Goal: Information Seeking & Learning: Learn about a topic

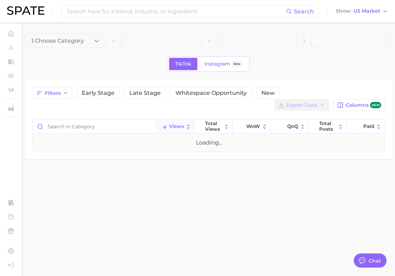
type textarea "x"
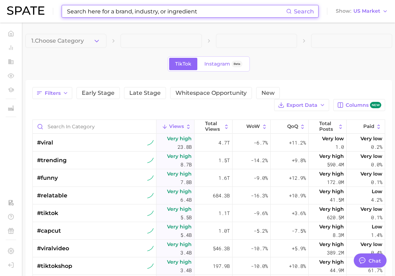
click at [97, 10] on input at bounding box center [176, 11] width 220 height 12
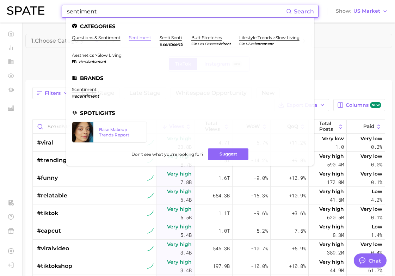
type input "sentiment"
click at [143, 37] on link "sentiment" at bounding box center [140, 37] width 22 height 5
type textarea "x"
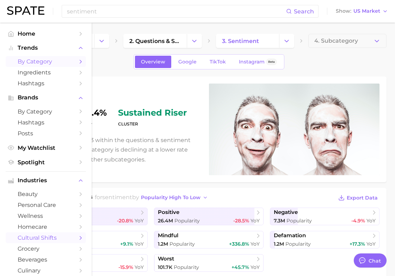
click at [78, 59] on icon "Sidebar" at bounding box center [81, 62] width 6 height 6
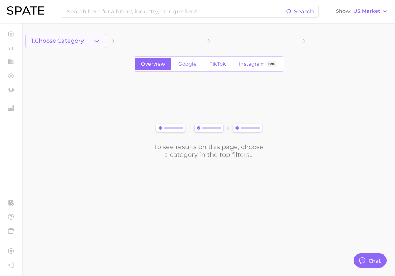
click at [97, 43] on icon "button" at bounding box center [96, 40] width 7 height 7
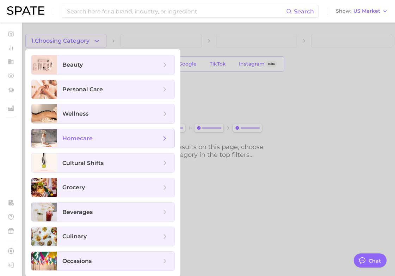
scroll to position [0, 0]
click at [117, 16] on input at bounding box center [176, 11] width 220 height 12
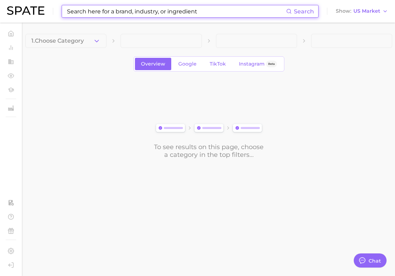
scroll to position [0, 0]
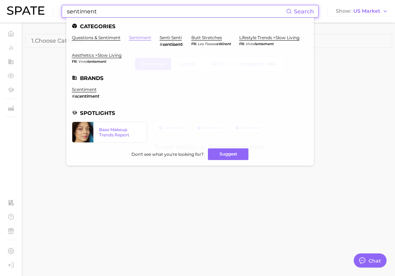
type input "sentiment"
click at [143, 37] on link "sentiment" at bounding box center [140, 37] width 22 height 5
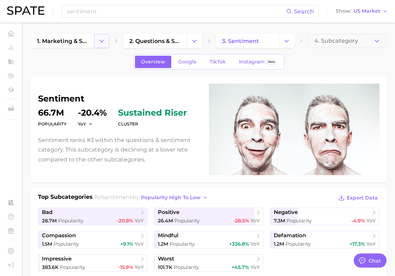
click at [95, 40] on button "Change Category" at bounding box center [101, 41] width 15 height 14
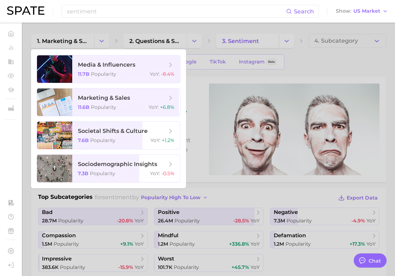
click at [74, 42] on div at bounding box center [197, 138] width 395 height 276
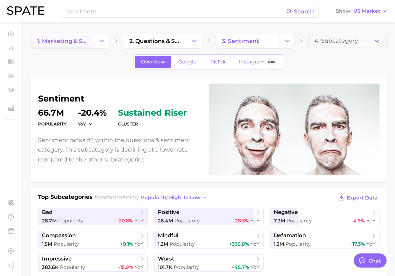
click at [68, 42] on span "1. marketing & sales" at bounding box center [62, 41] width 51 height 7
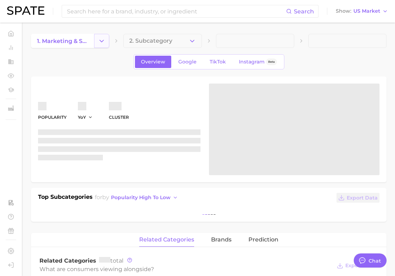
click at [107, 38] on button "Change Category" at bounding box center [101, 41] width 15 height 14
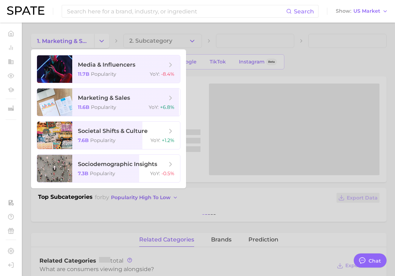
click at [105, 24] on div at bounding box center [197, 138] width 395 height 276
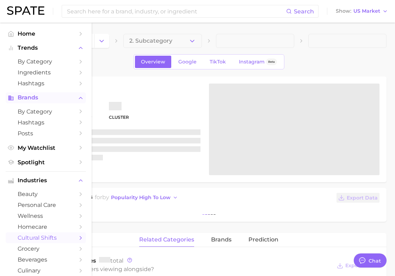
click at [34, 100] on span "Brands" at bounding box center [46, 98] width 56 height 6
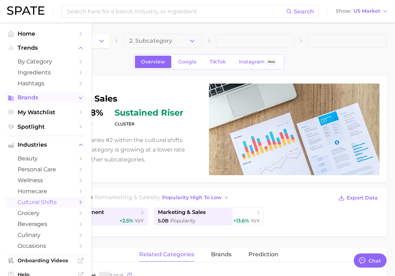
click at [27, 101] on span "Brands" at bounding box center [46, 98] width 56 height 6
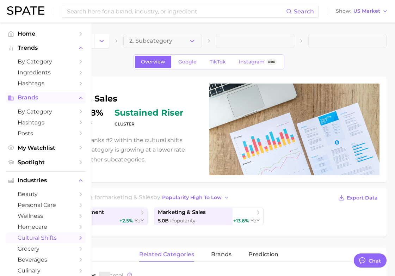
click at [27, 101] on span "Brands" at bounding box center [46, 98] width 56 height 6
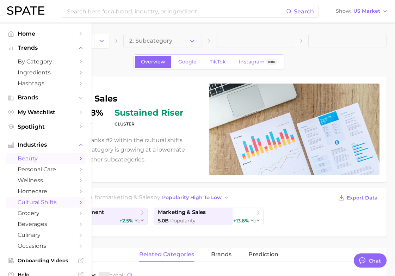
click at [37, 162] on span "beauty" at bounding box center [46, 158] width 56 height 7
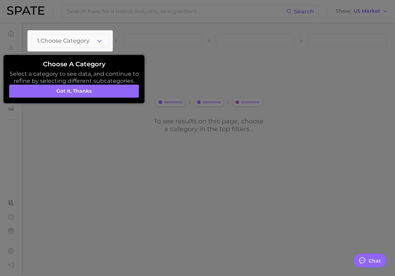
click at [155, 41] on div at bounding box center [197, 138] width 395 height 276
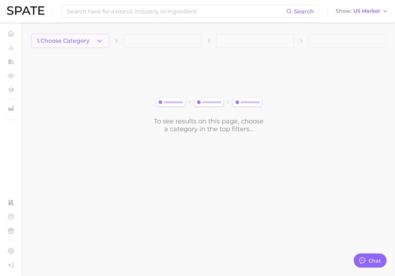
click at [89, 41] on span "1. Choose Category" at bounding box center [63, 41] width 53 height 6
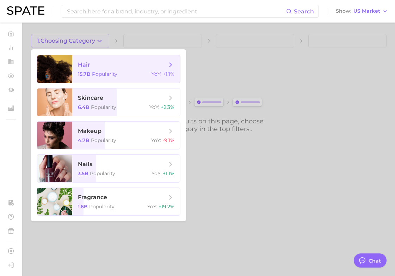
click at [90, 68] on span "hair" at bounding box center [84, 64] width 12 height 7
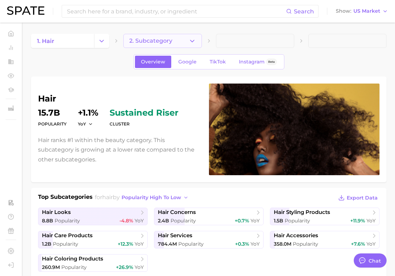
click at [151, 40] on span "2. Subcategory" at bounding box center [150, 41] width 43 height 6
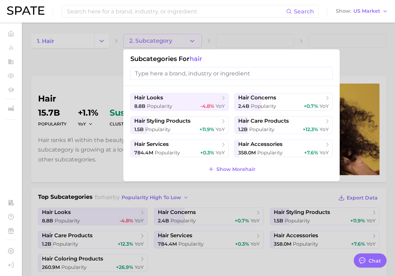
click at [92, 75] on div at bounding box center [197, 138] width 395 height 276
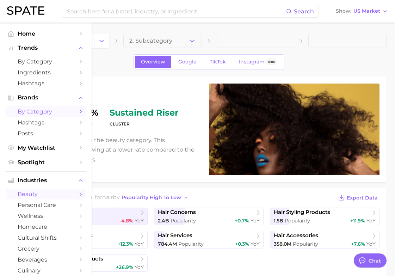
click at [41, 113] on span "by Category" at bounding box center [46, 111] width 56 height 7
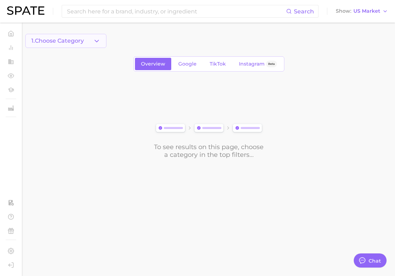
click at [80, 43] on span "1. Choose Category" at bounding box center [57, 41] width 53 height 6
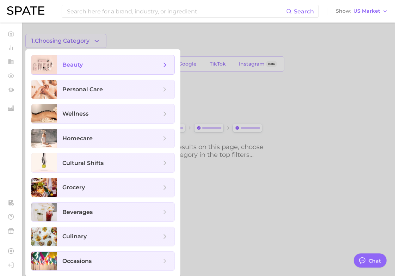
click at [79, 63] on span "beauty" at bounding box center [72, 64] width 20 height 7
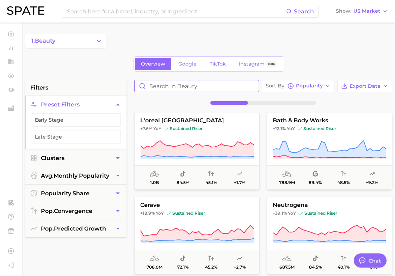
click at [171, 88] on input "Search in beauty" at bounding box center [197, 85] width 124 height 11
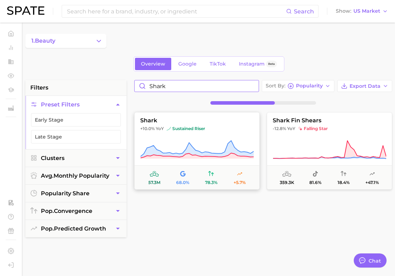
type input "shark"
click at [207, 135] on button "shark +10.0% YoY sustained riser 57.3m 68.0% 78.3% +5.7%" at bounding box center [197, 151] width 126 height 78
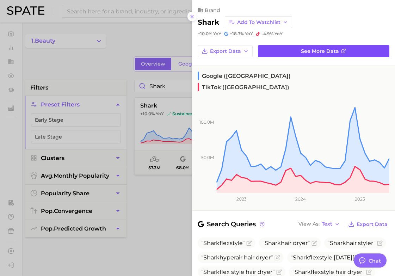
click at [288, 48] on link "See more data" at bounding box center [324, 51] width 132 height 12
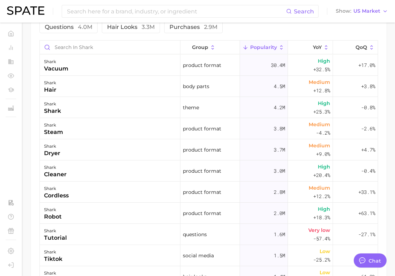
scroll to position [303, 0]
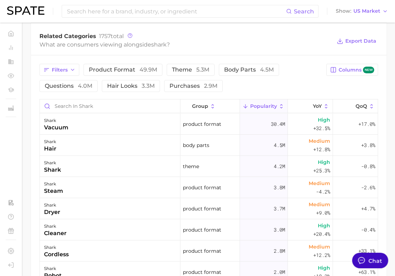
click at [372, 261] on div "Chat" at bounding box center [376, 260] width 14 height 8
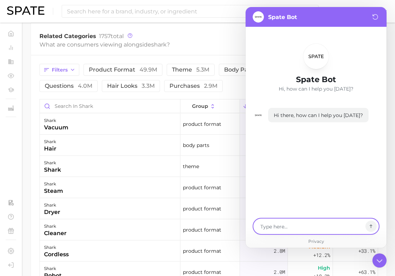
type textarea "x"
type textarea "h"
type textarea "x"
type textarea "ho"
type textarea "x"
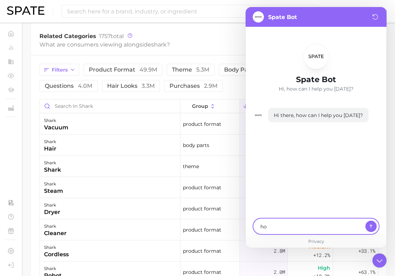
type textarea "how"
type textarea "x"
type textarea "how c"
type textarea "x"
type textarea "how ca"
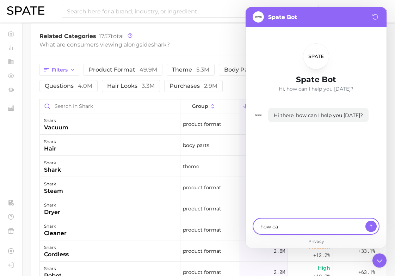
type textarea "x"
type textarea "how can"
type textarea "x"
type textarea "how can"
type textarea "x"
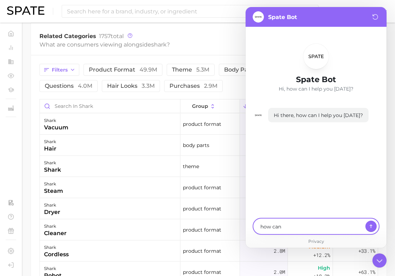
type textarea "how can i"
type textarea "x"
type textarea "how can i"
type textarea "x"
type textarea "how can i f"
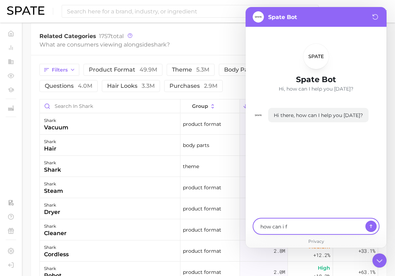
type textarea "x"
type textarea "how can i fi"
type textarea "x"
type textarea "how can i find"
type textarea "x"
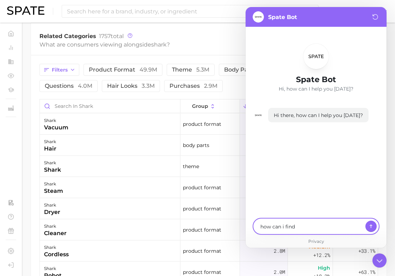
type textarea "how can i find"
type textarea "x"
type textarea "how can i find t"
type textarea "x"
type textarea "how can i find th"
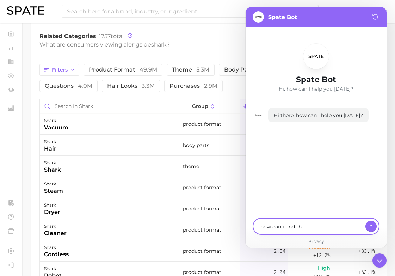
type textarea "x"
type textarea "how can i find the"
type textarea "x"
type textarea "how can i find the"
type textarea "x"
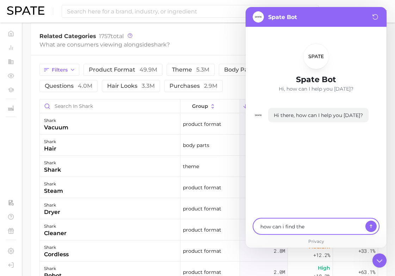
type textarea "how can i find the s"
type textarea "x"
type textarea "how can i find the se"
type textarea "x"
type textarea "how can i find the sen"
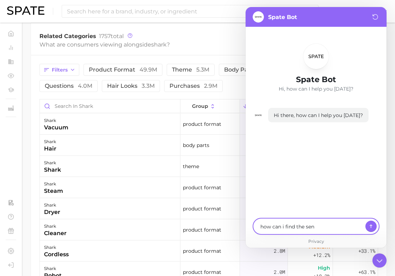
type textarea "x"
type textarea "how can i find the senti"
type textarea "x"
type textarea "how can i find the sentime"
type textarea "x"
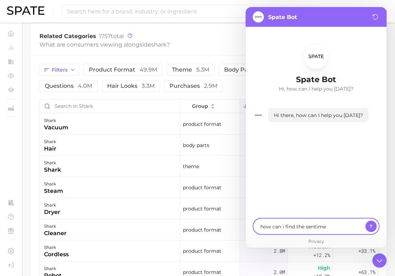
type textarea "how can i find the sentimen"
type textarea "x"
type textarea "how can i find the sentiment"
type textarea "x"
type textarea "how can i find the sentiment"
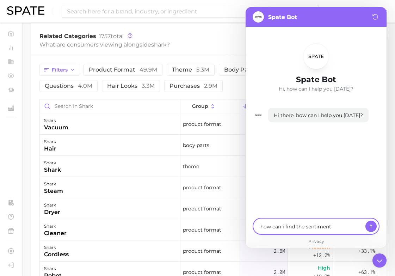
type textarea "x"
type textarea "how can i find the sentiment f"
type textarea "x"
type textarea "how can i find the sentiment fo"
type textarea "x"
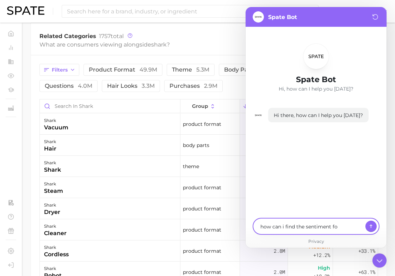
type textarea "how can i find the sentiment for"
type textarea "x"
type textarea "how can i find the sentiment for"
type textarea "x"
type textarea "how can i find the sentiment for a"
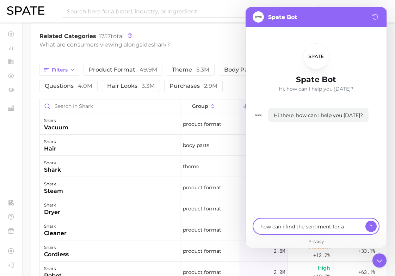
type textarea "x"
type textarea "how can i find the sentiment for a"
type textarea "x"
type textarea "how can i find the sentiment for a c"
type textarea "x"
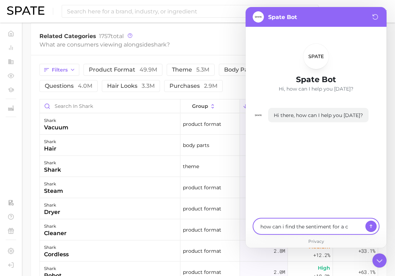
type textarea "how can i find the sentiment for a"
type textarea "x"
type textarea "how can i find the sentiment for a s"
type textarea "x"
type textarea "how can i find the sentiment for a sp"
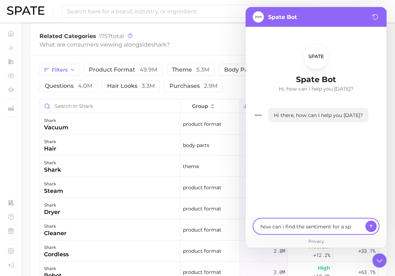
type textarea "x"
type textarea "how can i find the sentiment for a spe"
type textarea "x"
type textarea "how can i find the sentiment for a spec"
type textarea "x"
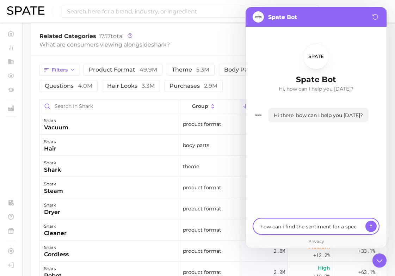
type textarea "how can i find the sentiment for a speci"
type textarea "x"
type textarea "how can i find the sentiment for a specif"
type textarea "x"
type textarea "how can i find the sentiment for a specifi"
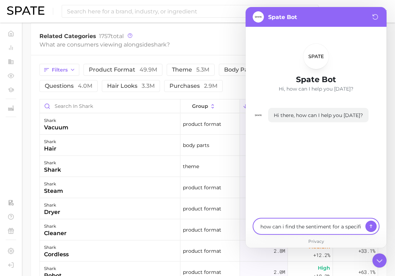
type textarea "x"
type textarea "how can i find the sentiment for a specific"
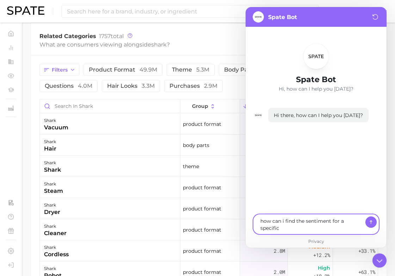
type textarea "x"
type textarea "how can i find the sentiment for a specific"
type textarea "x"
type textarea "how can i find the sentiment for a specific p"
type textarea "x"
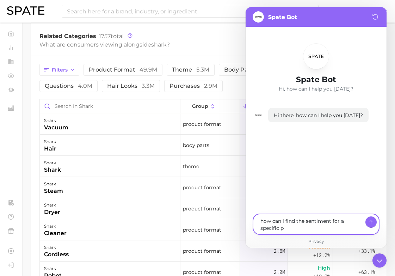
type textarea "how can i find the sentiment for a specific po"
type textarea "x"
type textarea "how can i find the sentiment for a specific pos"
type textarea "x"
type textarea "how can i find the sentiment for a specific post"
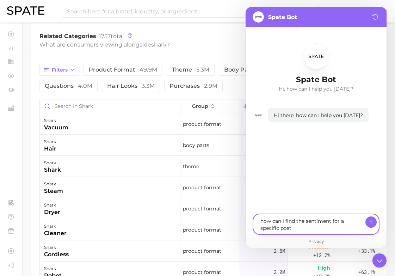
type textarea "x"
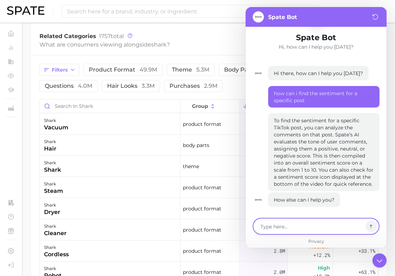
scroll to position [44, 0]
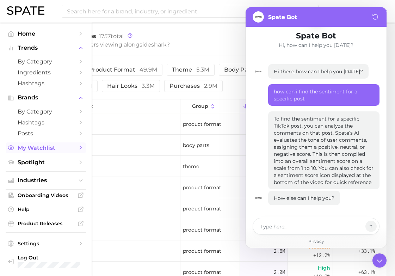
click at [40, 151] on span "My Watchlist" at bounding box center [46, 148] width 56 height 7
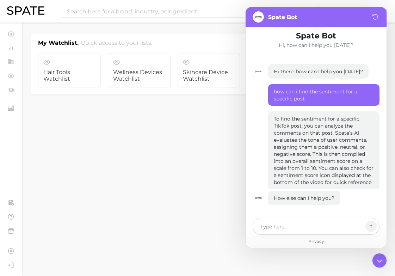
click at [272, 222] on div at bounding box center [316, 226] width 127 height 17
type textarea "x"
type textarea "H"
type textarea "x"
type textarea "Ho"
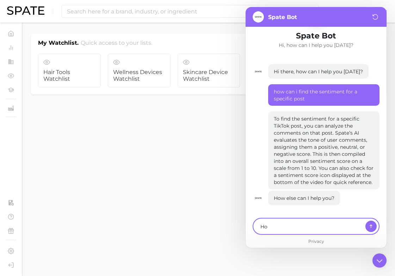
type textarea "x"
type textarea "How"
type textarea "x"
type textarea "How"
type textarea "x"
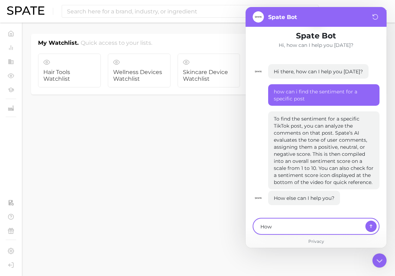
type textarea "How d"
type textarea "x"
type textarea "How do"
type textarea "x"
type textarea "How do"
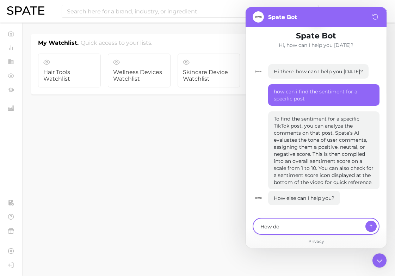
type textarea "x"
type textarea "How do i"
type textarea "x"
type textarea "How do i"
type textarea "x"
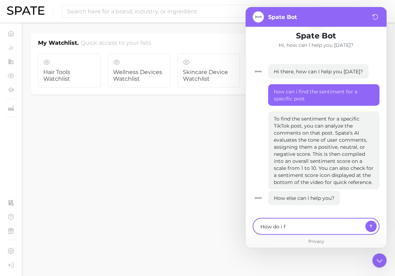
type textarea "How do i fi"
type textarea "x"
type textarea "How do i fin"
type textarea "x"
type textarea "How do i find"
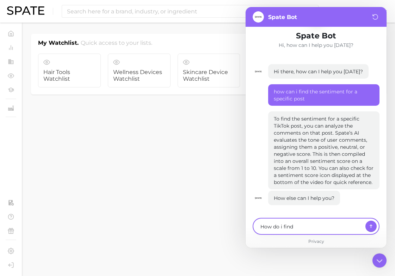
type textarea "x"
type textarea "How do i find"
type textarea "x"
type textarea "How do i find t"
type textarea "x"
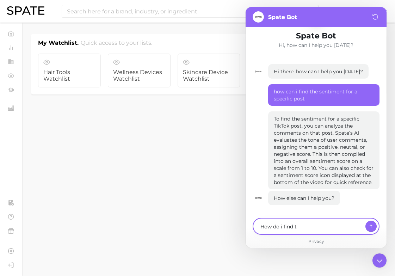
type textarea "How do i find th"
type textarea "x"
type textarea "How do i find tha"
type textarea "x"
type textarea "How do i find that"
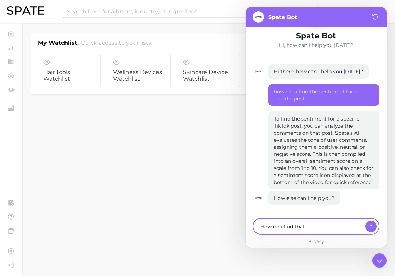
type textarea "x"
type textarea "How do i find that"
type textarea "x"
type textarea "How do i find that p"
type textarea "x"
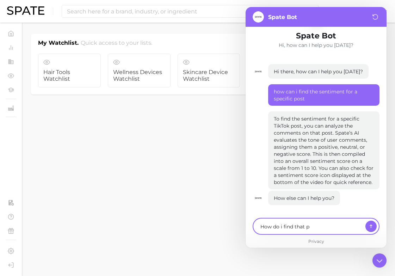
type textarea "How do i find that pa"
type textarea "x"
type textarea "How do i find that par"
type textarea "x"
type textarea "How do i find that part"
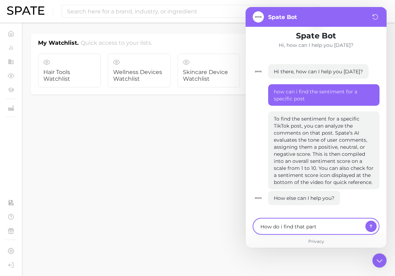
type textarea "x"
type textarea "How do i find that part"
type textarea "x"
type textarea "How do i find that part o"
type textarea "x"
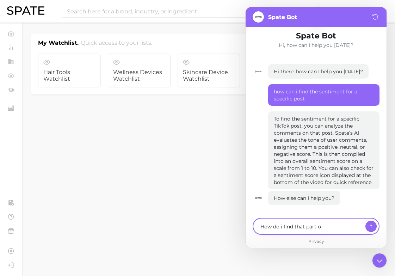
type textarea "How do i find that part of"
type textarea "x"
type textarea "How do i find that part of"
type textarea "x"
type textarea "How do i find that part of th"
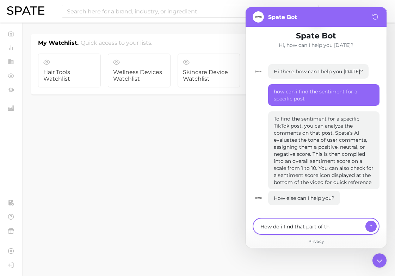
type textarea "x"
type textarea "How do i find that part of thi"
type textarea "x"
type textarea "How do i find that part of this"
type textarea "x"
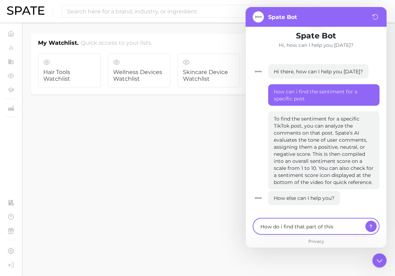
type textarea "How do i find that part of this"
type textarea "x"
type textarea "How do i find that part of this w"
type textarea "x"
type textarea "How do i find that part of this we"
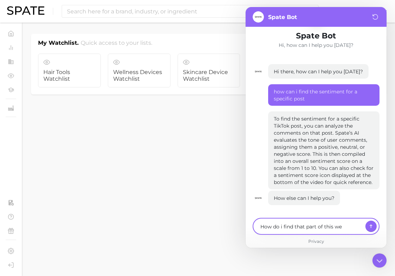
type textarea "x"
type textarea "How do i find that part of this web"
type textarea "x"
type textarea "How do i find that part of this webs"
type textarea "x"
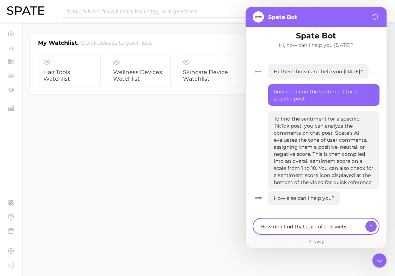
type textarea "How do i find that part of this websi"
type textarea "x"
type textarea "How do i find that part of this websit"
type textarea "x"
type textarea "How do i find that part of this website"
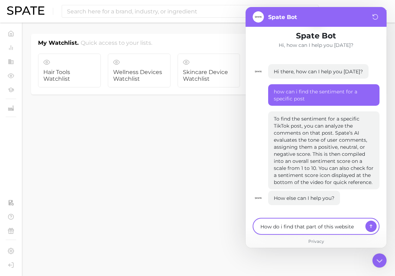
click at [289, 227] on textarea "How do i find that part of this website" at bounding box center [311, 226] width 103 height 8
type textarea "x"
type textarea "H"
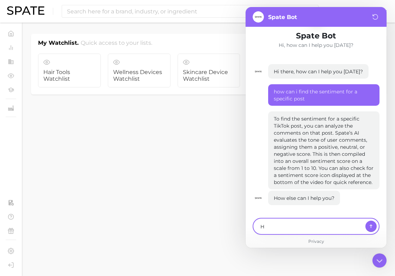
type textarea "x"
type textarea "Ho"
type textarea "x"
type textarea "How"
type textarea "x"
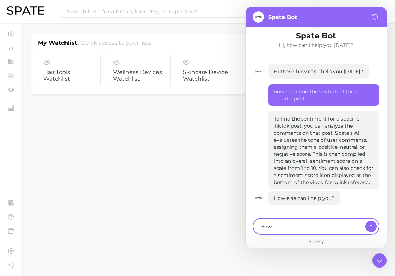
type textarea "How"
type textarea "x"
type textarea "How d"
type textarea "x"
type textarea "How do"
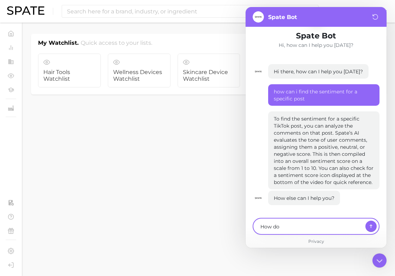
type textarea "x"
type textarea "How do"
type textarea "x"
type textarea "How do i"
type textarea "x"
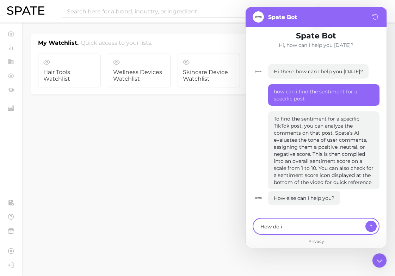
type textarea "How do i"
type textarea "x"
type textarea "How do i sh"
type textarea "x"
type textarea "How do i sha"
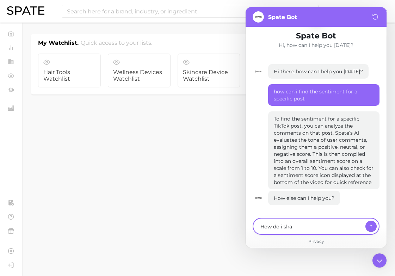
type textarea "x"
type textarea "How do i shar"
type textarea "x"
type textarea "How do i share"
click at [308, 225] on textarea "How do i share ther video" at bounding box center [311, 226] width 103 height 8
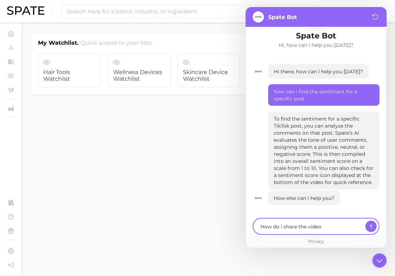
click at [324, 225] on textarea "How do i share the video" at bounding box center [311, 226] width 103 height 8
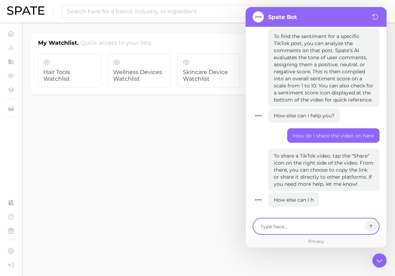
scroll to position [128, 0]
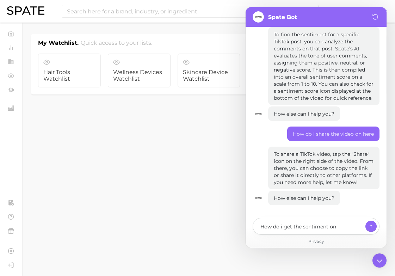
click at [299, 221] on div "How do i get the sentiment on" at bounding box center [316, 226] width 127 height 17
click at [293, 224] on textarea "How do i get the sentiment on" at bounding box center [311, 226] width 103 height 8
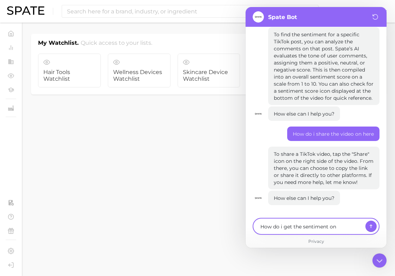
click at [293, 224] on textarea "How do i get the sentiment on" at bounding box center [311, 226] width 103 height 8
paste textarea "[URL][DOMAIN_NAME]"
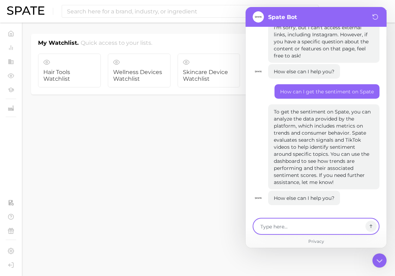
scroll to position [346, 0]
click at [195, 187] on body "Search Show US Market Home Trends by Category Ingredients Hashtags Brands by Ca…" at bounding box center [197, 138] width 395 height 276
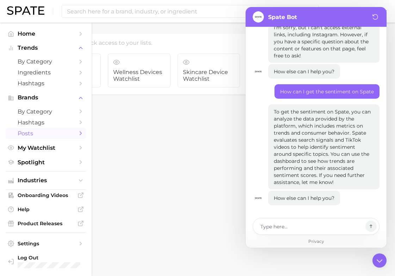
click at [45, 129] on link "Posts" at bounding box center [46, 133] width 80 height 11
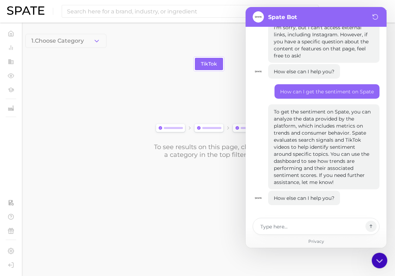
click at [379, 260] on icon at bounding box center [379, 260] width 12 height 12
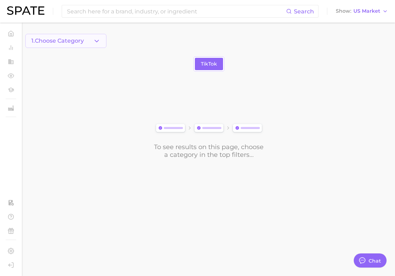
click at [63, 39] on span "1. Choose Category" at bounding box center [57, 41] width 53 height 6
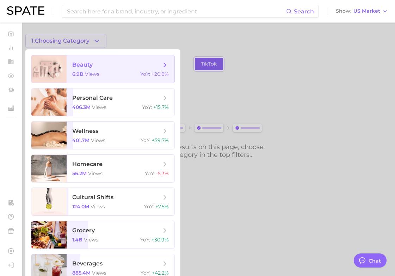
click at [75, 68] on span "beauty" at bounding box center [116, 65] width 89 height 8
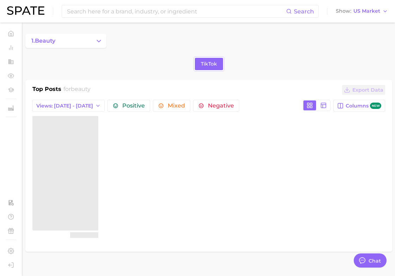
click at [84, 89] on span "beauty" at bounding box center [81, 89] width 20 height 7
click at [205, 69] on link "TikTok" at bounding box center [209, 64] width 28 height 12
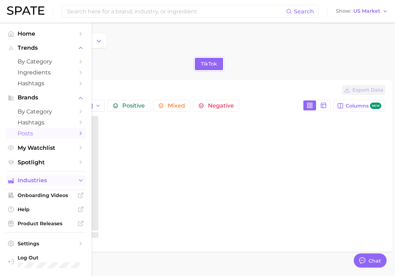
click at [38, 184] on span "Industries" at bounding box center [46, 180] width 56 height 6
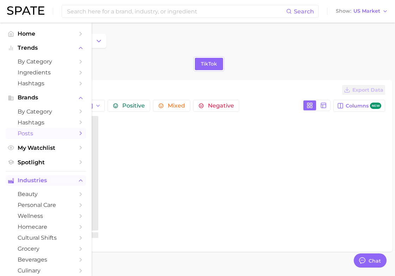
click at [39, 185] on button "Industries" at bounding box center [46, 180] width 80 height 11
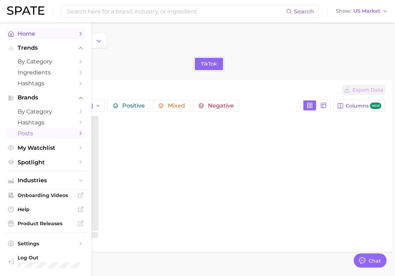
click at [61, 29] on link "Home" at bounding box center [46, 33] width 80 height 11
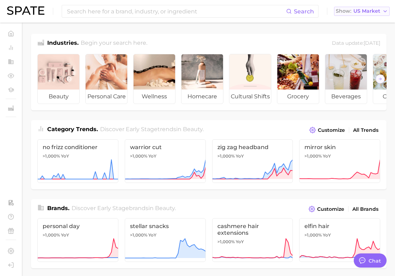
click at [340, 8] on button "Show US Market" at bounding box center [362, 11] width 56 height 9
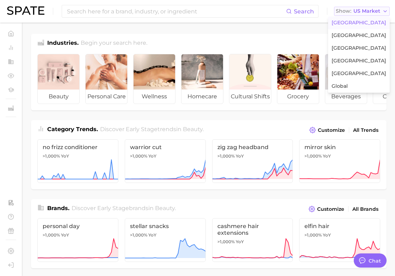
click at [340, 8] on button "Show US Market" at bounding box center [362, 11] width 56 height 9
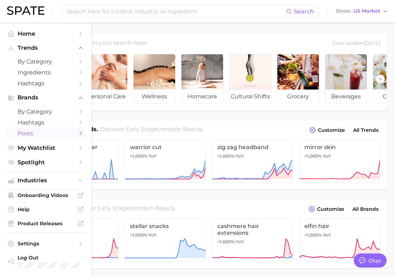
click at [67, 134] on span "Posts" at bounding box center [46, 133] width 56 height 7
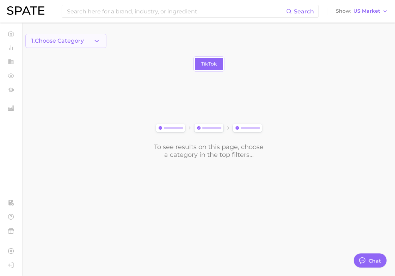
click at [75, 44] on span "1. Choose Category" at bounding box center [57, 41] width 53 height 6
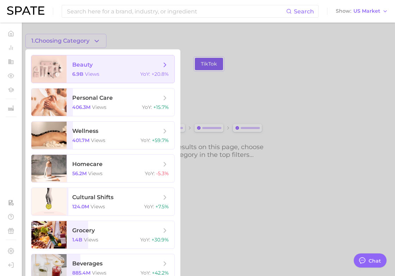
click at [87, 71] on span "beauty 6.9b views YoY : +20.8%" at bounding box center [121, 69] width 108 height 28
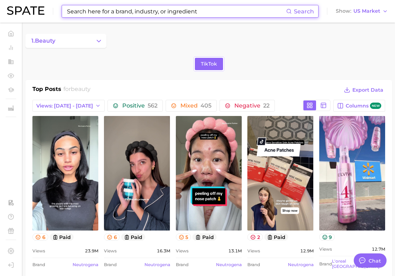
click at [102, 10] on input at bounding box center [176, 11] width 220 height 12
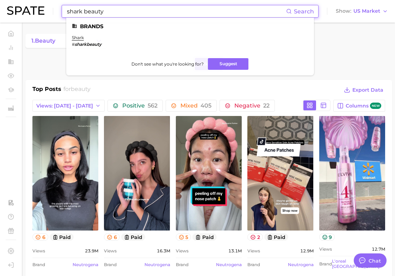
click at [91, 45] on em "sharkbeauty" at bounding box center [88, 44] width 27 height 5
click at [78, 39] on link "shark" at bounding box center [78, 37] width 12 height 5
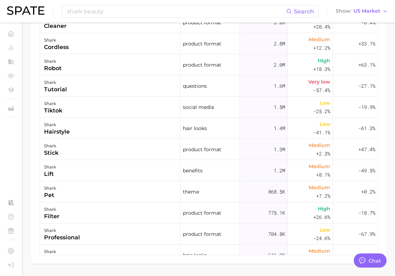
scroll to position [80, 0]
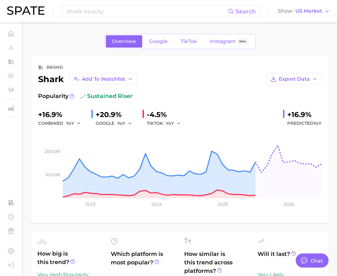
click at [29, 16] on div "shark beauty Search Show US Market" at bounding box center [168, 11] width 323 height 23
click at [28, 14] on img at bounding box center [25, 10] width 37 height 8
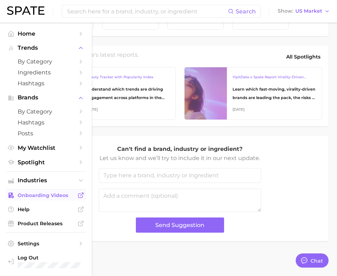
click at [39, 197] on span "Onboarding Videos" at bounding box center [46, 195] width 56 height 6
click at [61, 137] on span "Posts" at bounding box center [46, 133] width 56 height 7
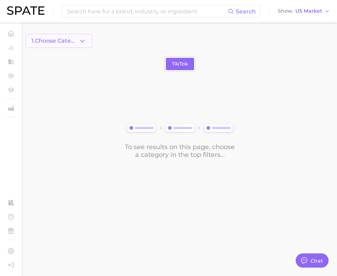
click at [74, 39] on span "1. Choose Category" at bounding box center [54, 41] width 47 height 6
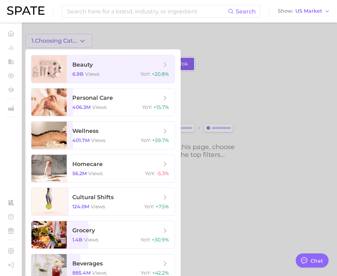
click at [209, 84] on div at bounding box center [168, 138] width 337 height 276
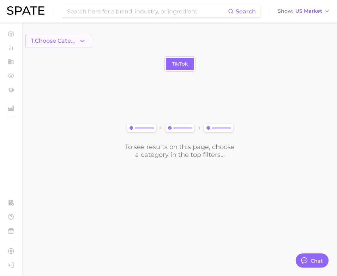
click at [83, 39] on icon "button" at bounding box center [82, 40] width 7 height 7
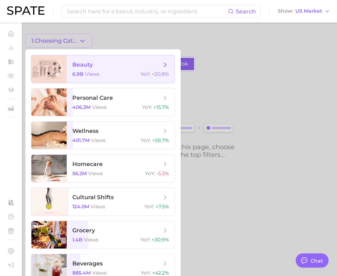
click at [167, 64] on icon at bounding box center [165, 65] width 8 height 8
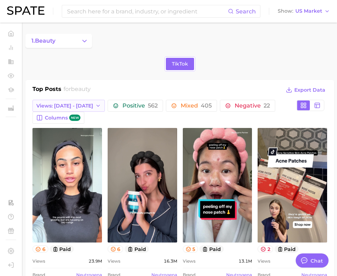
click at [82, 103] on button "Views: [DATE] - [DATE]" at bounding box center [68, 106] width 72 height 12
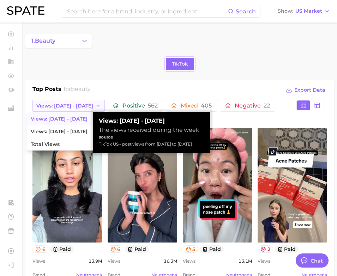
click at [82, 103] on button "Views: [DATE] - [DATE]" at bounding box center [68, 106] width 72 height 12
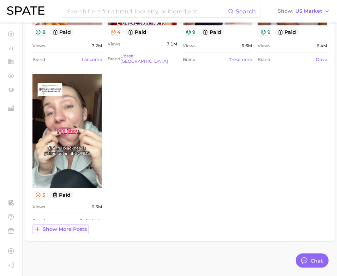
click at [81, 227] on span "Show more posts" at bounding box center [65, 229] width 44 height 6
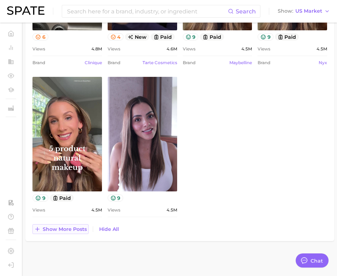
click at [84, 229] on span "Show more posts" at bounding box center [65, 229] width 44 height 6
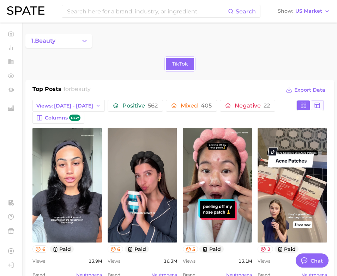
click at [313, 104] on button at bounding box center [317, 106] width 13 height 10
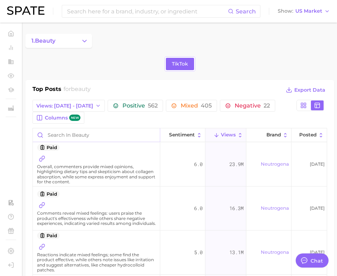
click at [122, 135] on input "Search in beauty" at bounding box center [96, 134] width 127 height 13
click at [61, 135] on input "Search in beauty" at bounding box center [96, 134] width 127 height 13
paste input "arynasabalenka"
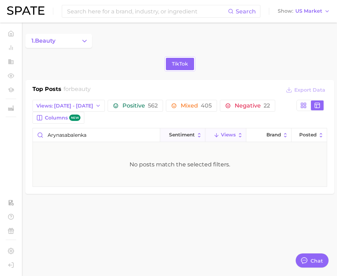
click at [179, 137] on span "Sentiment" at bounding box center [182, 135] width 26 height 6
click at [216, 135] on polyline at bounding box center [216, 136] width 4 height 2
click at [90, 145] on div "No posts match the selected filters." at bounding box center [180, 164] width 294 height 44
drag, startPoint x: 91, startPoint y: 138, endPoint x: 37, endPoint y: 132, distance: 53.6
click at [37, 132] on input "arynasabalenka" at bounding box center [96, 134] width 127 height 13
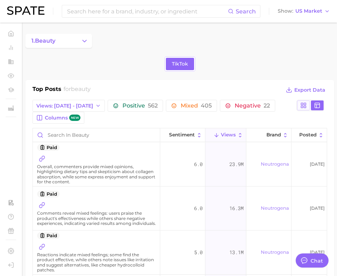
click at [303, 109] on button at bounding box center [303, 106] width 13 height 10
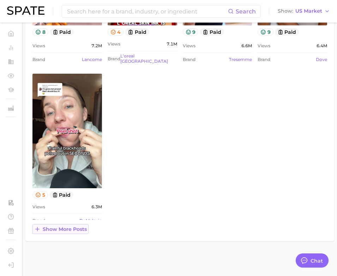
click at [62, 230] on span "Show more posts" at bounding box center [65, 229] width 44 height 6
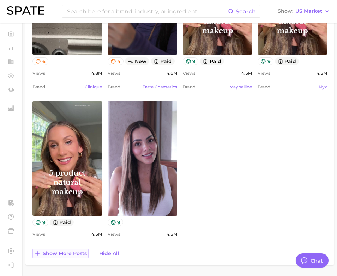
click at [69, 255] on span "Show more posts" at bounding box center [65, 254] width 44 height 6
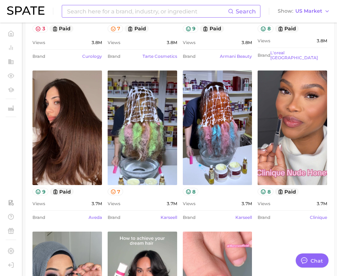
click at [126, 14] on input at bounding box center [147, 11] width 162 height 12
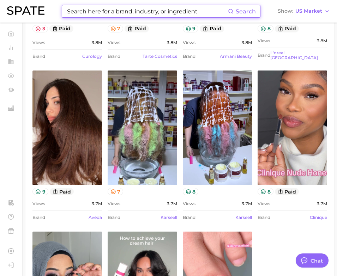
paste input "arynasabalenka"
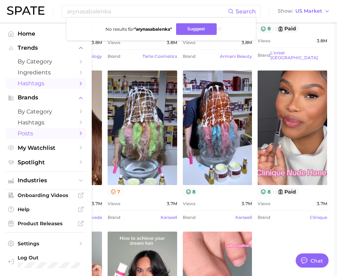
click at [35, 81] on span "Hashtags" at bounding box center [46, 83] width 56 height 7
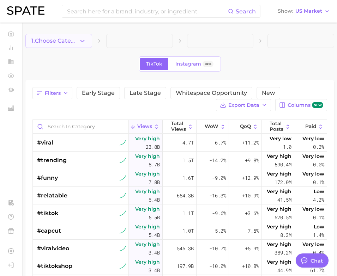
click at [65, 41] on span "1. Choose Category" at bounding box center [54, 41] width 47 height 6
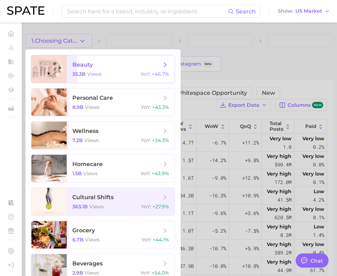
click at [71, 62] on span "beauty 35.3b views YoY : +46.7%" at bounding box center [121, 69] width 108 height 28
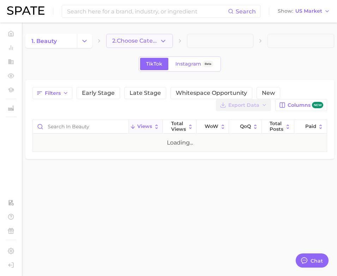
click at [133, 41] on span "2. Choose Category" at bounding box center [135, 41] width 47 height 6
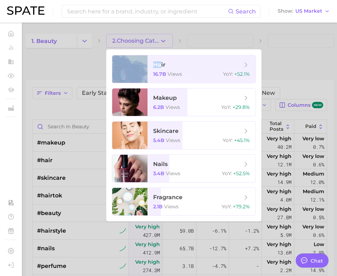
drag, startPoint x: 160, startPoint y: 66, endPoint x: 170, endPoint y: 35, distance: 32.8
click at [170, 35] on div "2. Choosing Category hair 16.7b views YoY : +52.1% makeup 6.2b views YoY : +29.…" at bounding box center [139, 41] width 67 height 14
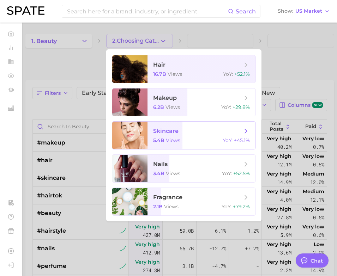
click at [171, 128] on span "skincare" at bounding box center [165, 131] width 25 height 7
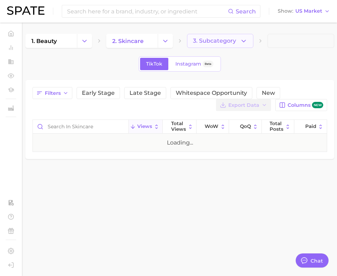
click at [213, 41] on span "3. Subcategory" at bounding box center [214, 41] width 43 height 6
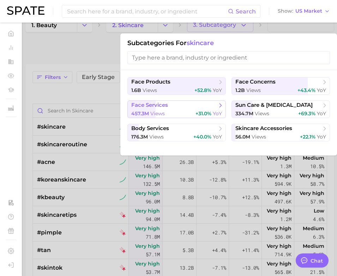
click at [181, 113] on div "457.3m views +31.0% YoY" at bounding box center [176, 113] width 91 height 7
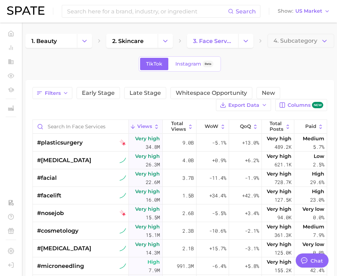
click at [279, 42] on span "4. Subcategory" at bounding box center [295, 41] width 44 height 6
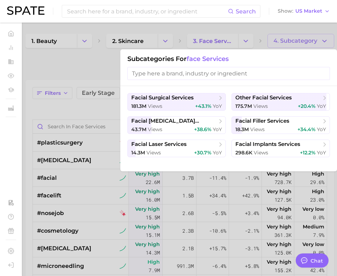
click at [228, 30] on div at bounding box center [168, 138] width 337 height 276
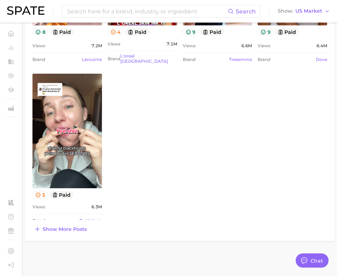
click at [36, 10] on img at bounding box center [25, 10] width 37 height 8
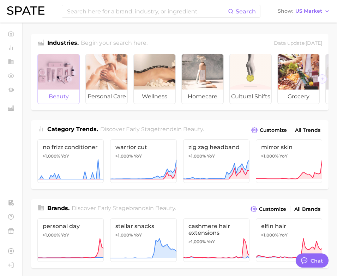
click at [57, 86] on div at bounding box center [59, 71] width 42 height 35
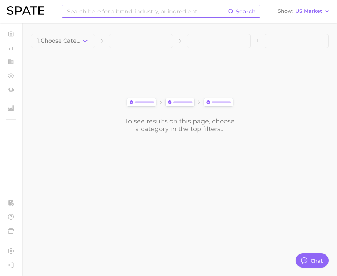
click at [133, 15] on input at bounding box center [147, 11] width 162 height 12
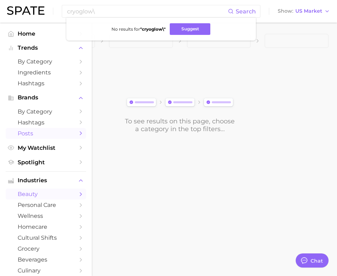
click at [33, 136] on span "Posts" at bounding box center [46, 133] width 56 height 7
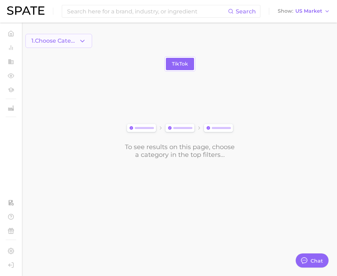
click at [71, 38] on span "1. Choose Category" at bounding box center [54, 41] width 47 height 6
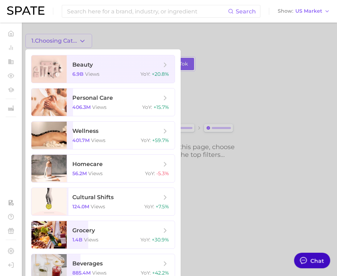
click at [302, 266] on button "Chat" at bounding box center [312, 261] width 36 height 16
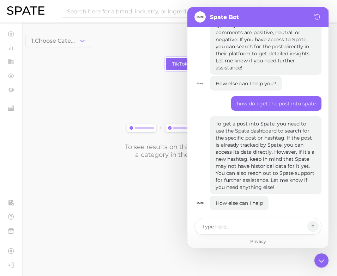
scroll to position [599, 0]
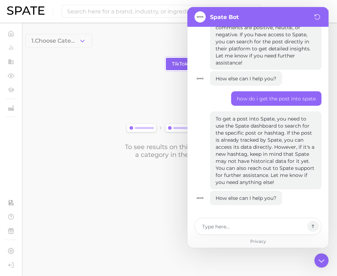
click at [136, 121] on div "To see results on this page, choose a category in the top filters..." at bounding box center [179, 119] width 309 height 79
click at [324, 260] on icon at bounding box center [321, 262] width 6 height 4
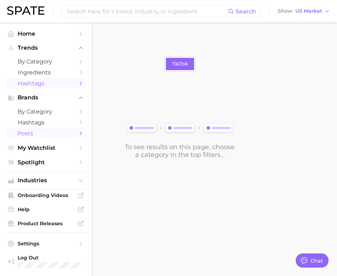
click at [34, 82] on span "Hashtags" at bounding box center [46, 83] width 56 height 7
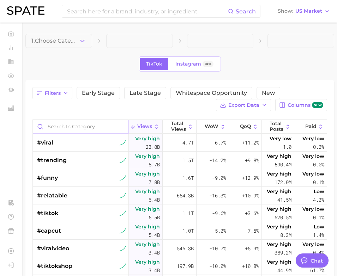
click at [66, 122] on input "Search in category" at bounding box center [81, 126] width 96 height 13
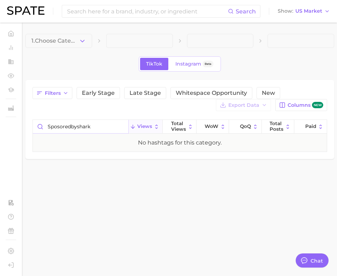
click at [103, 127] on input "sposoredbyshark" at bounding box center [81, 126] width 96 height 13
paste input "SharkCryoGlow"
click at [180, 66] on span "Instagram" at bounding box center [188, 64] width 26 height 6
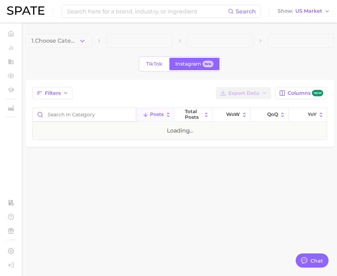
click at [93, 111] on input "Search in category" at bounding box center [84, 114] width 103 height 13
paste input "SharkCryoGlow"
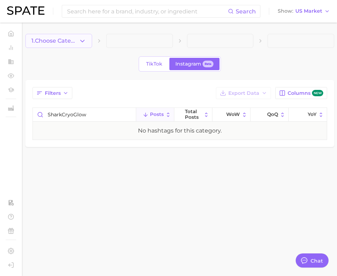
click at [71, 39] on span "1. Choose Category" at bounding box center [54, 41] width 47 height 6
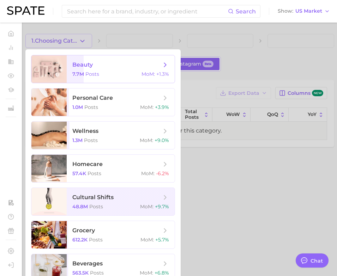
click at [89, 73] on span "Posts" at bounding box center [92, 74] width 14 height 6
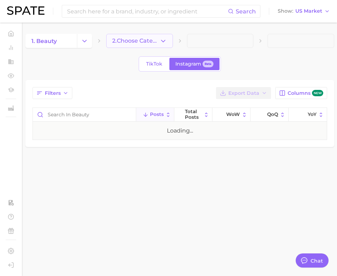
click at [136, 39] on span "2. Choose Category" at bounding box center [135, 41] width 47 height 6
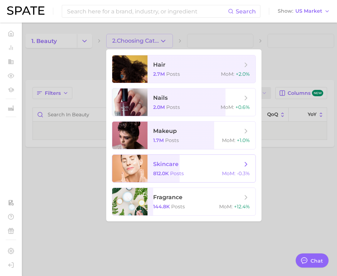
click at [148, 165] on span "skincare 812.0k Posts MoM : -0.3%" at bounding box center [201, 169] width 108 height 28
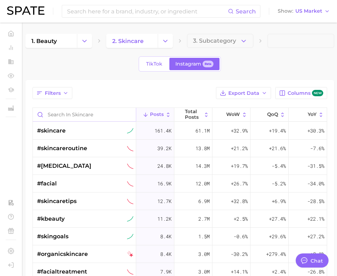
click at [111, 109] on input "Search in skincare" at bounding box center [84, 114] width 103 height 13
paste input "SharkCryoGlow"
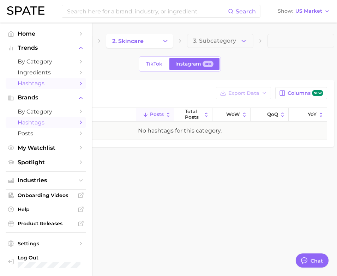
click at [31, 119] on link "Hashtags" at bounding box center [46, 122] width 80 height 11
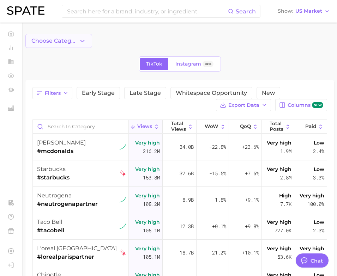
click at [68, 39] on span "Choose Category" at bounding box center [54, 41] width 47 height 6
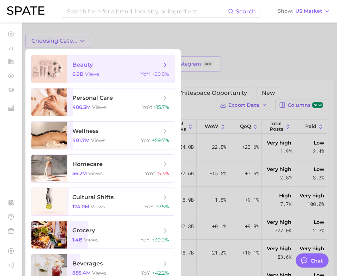
click at [80, 73] on span "6.9b" at bounding box center [77, 74] width 11 height 6
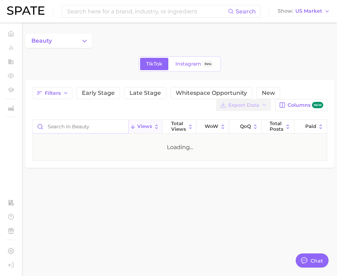
click at [73, 128] on input "Search in beauty" at bounding box center [81, 126] width 96 height 13
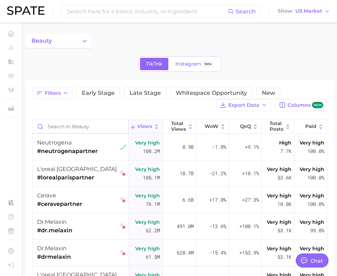
paste input "SharkCryoGlow"
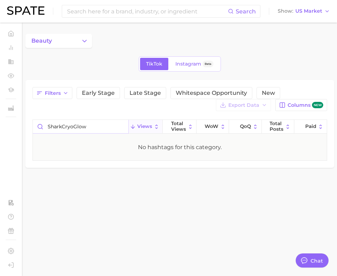
drag, startPoint x: 62, startPoint y: 127, endPoint x: 42, endPoint y: 126, distance: 20.2
click at [41, 126] on input "SharkCryoGlow" at bounding box center [81, 126] width 96 height 13
click at [176, 68] on link "Instagram Beta" at bounding box center [194, 64] width 50 height 12
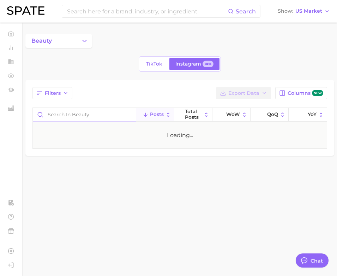
click at [101, 111] on input "Search in beauty" at bounding box center [84, 114] width 103 height 13
paste input "SharkCryoGlow"
drag, startPoint x: 62, startPoint y: 115, endPoint x: 45, endPoint y: 113, distance: 16.7
click at [45, 114] on input "SharkCryoGlow" at bounding box center [84, 114] width 103 height 13
click at [59, 97] on button "Filters" at bounding box center [52, 93] width 40 height 12
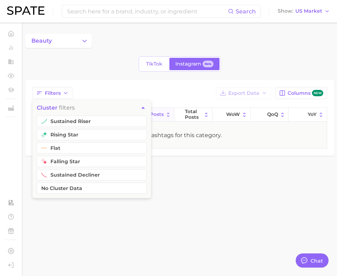
click at [80, 94] on div "Filters cluster filters sustained riser rising star flat falling star sustained…" at bounding box center [179, 93] width 294 height 12
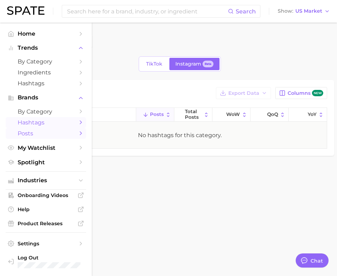
click at [36, 134] on span "Posts" at bounding box center [46, 133] width 56 height 7
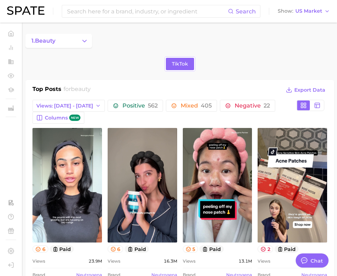
click at [56, 91] on h1 "Top Posts" at bounding box center [46, 90] width 29 height 11
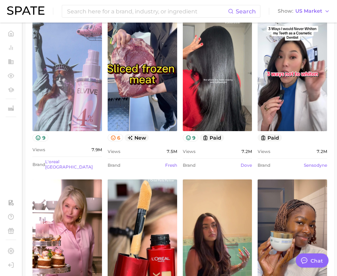
scroll to position [1027, 0]
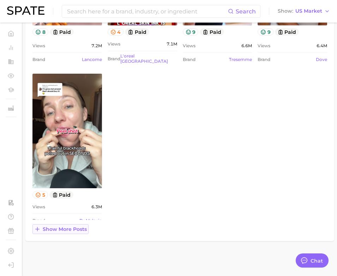
click at [84, 226] on span "Show more posts" at bounding box center [65, 229] width 44 height 6
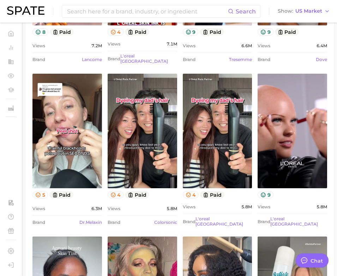
scroll to position [0, 0]
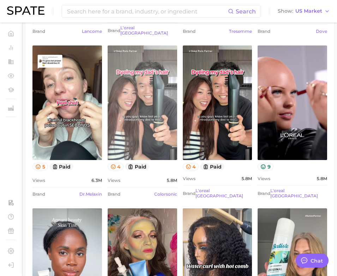
click at [130, 125] on link "view post on TikTok" at bounding box center [142, 102] width 69 height 115
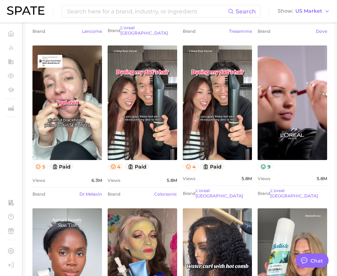
click at [118, 163] on button "4" at bounding box center [116, 166] width 16 height 7
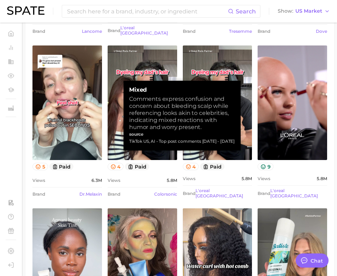
click at [130, 176] on div "Views 5.8m" at bounding box center [142, 180] width 69 height 8
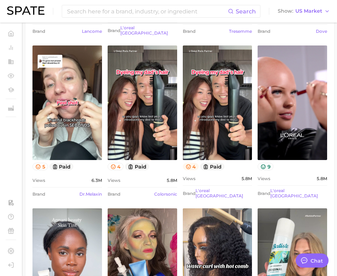
click at [190, 164] on icon at bounding box center [189, 167] width 6 height 6
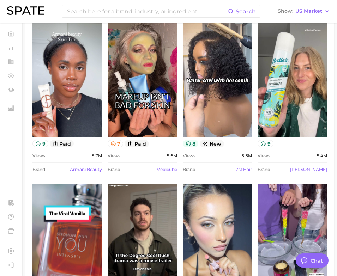
click at [192, 140] on button "8" at bounding box center [191, 143] width 16 height 7
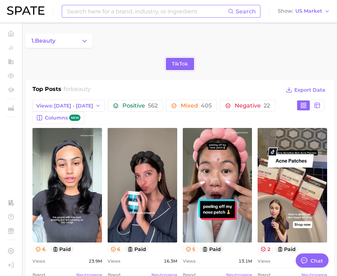
click at [242, 11] on span "Search" at bounding box center [246, 11] width 20 height 7
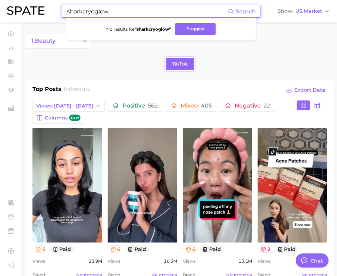
drag, startPoint x: 83, startPoint y: 11, endPoint x: 65, endPoint y: 11, distance: 17.6
click at [65, 11] on div "sharkcryoglow Search No results for " sharkcryoglow " Suggest" at bounding box center [161, 11] width 199 height 13
click at [181, 26] on button "Suggest" at bounding box center [189, 29] width 41 height 12
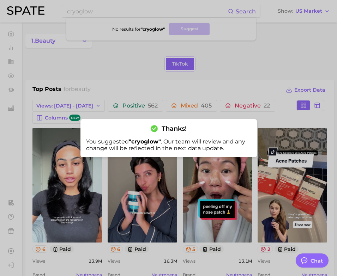
click at [93, 82] on div at bounding box center [168, 138] width 337 height 276
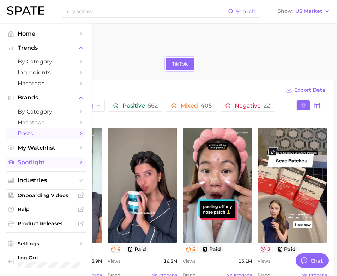
click at [35, 164] on span "Spotlight" at bounding box center [46, 162] width 56 height 7
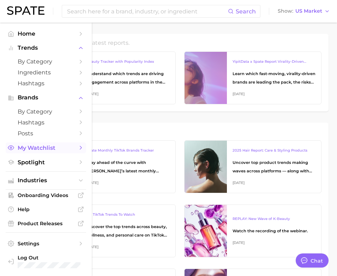
click at [39, 145] on link "My Watchlist" at bounding box center [46, 147] width 80 height 11
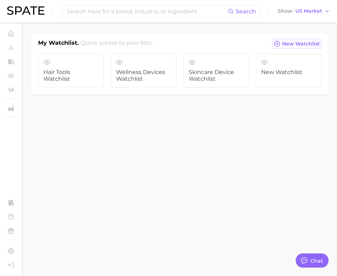
click at [284, 41] on span "New Watchlist" at bounding box center [300, 44] width 37 height 6
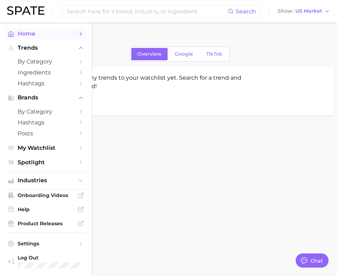
click at [29, 31] on span "Home" at bounding box center [46, 33] width 56 height 7
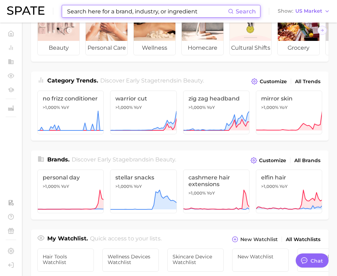
click at [113, 11] on input at bounding box center [147, 11] width 162 height 12
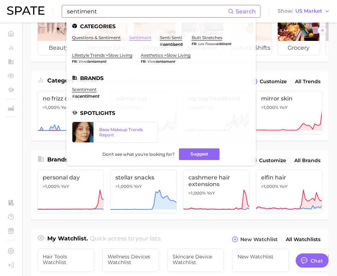
click at [136, 36] on link "sentiment" at bounding box center [140, 37] width 22 height 5
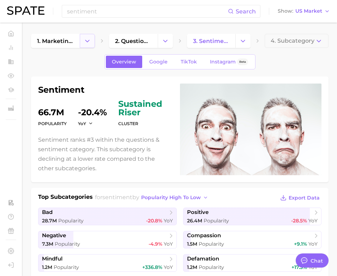
click at [89, 35] on button "Change Category" at bounding box center [87, 41] width 15 height 14
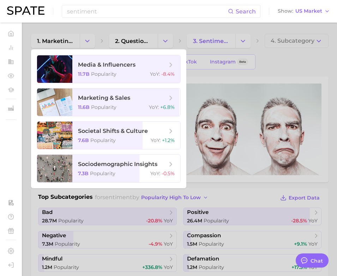
click at [72, 41] on div at bounding box center [168, 138] width 337 height 276
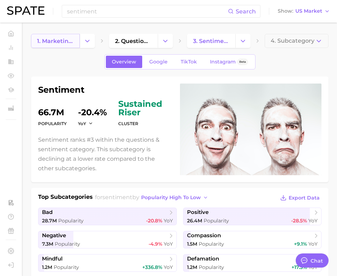
click at [63, 42] on span "1. marketing & sales" at bounding box center [55, 41] width 37 height 7
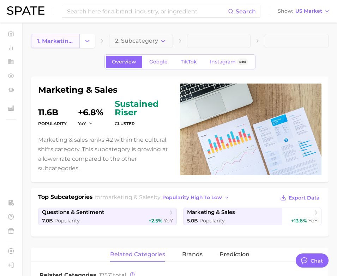
click at [69, 41] on span "1. marketing & sales" at bounding box center [55, 41] width 37 height 7
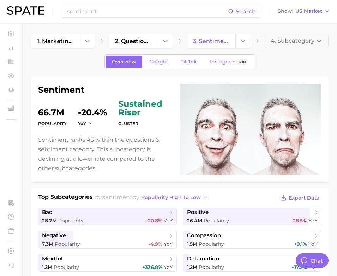
scroll to position [49, 0]
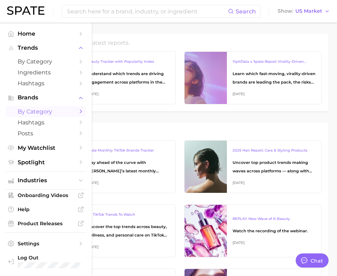
click at [27, 109] on span "by Category" at bounding box center [46, 111] width 56 height 7
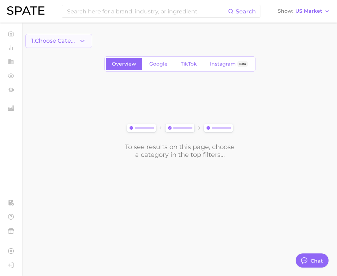
click at [81, 40] on icon "button" at bounding box center [82, 40] width 7 height 7
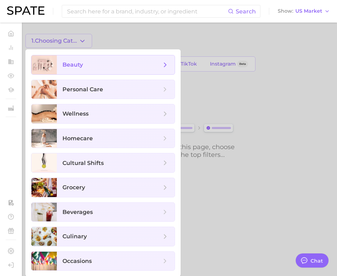
click at [87, 63] on span "beauty" at bounding box center [111, 65] width 99 height 8
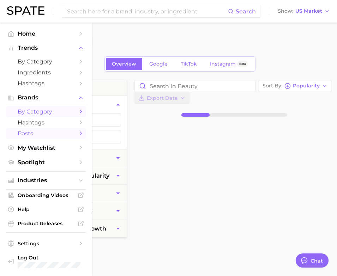
click at [37, 139] on link "Posts" at bounding box center [46, 133] width 80 height 11
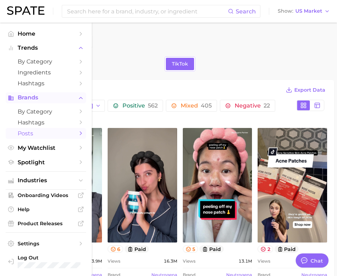
click at [23, 98] on span "Brands" at bounding box center [46, 98] width 56 height 6
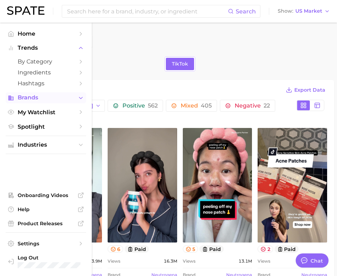
click at [23, 98] on span "Brands" at bounding box center [46, 98] width 56 height 6
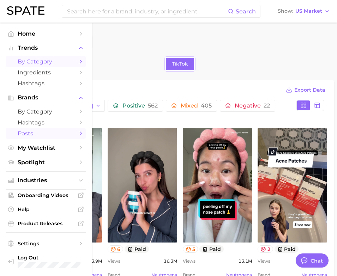
click at [29, 59] on span "by Category" at bounding box center [46, 61] width 56 height 7
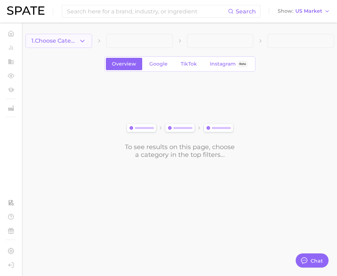
click at [57, 42] on span "1. Choose Category" at bounding box center [54, 41] width 47 height 6
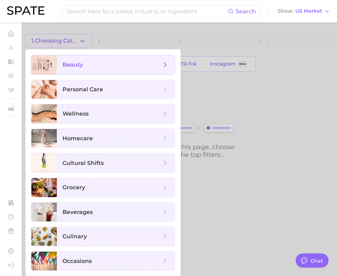
click at [61, 63] on span "beauty" at bounding box center [116, 64] width 118 height 19
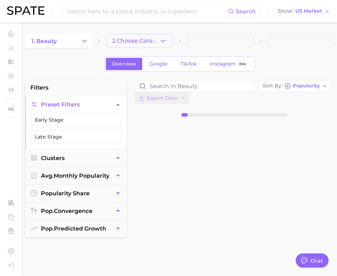
click at [122, 43] on span "2. Choose Category" at bounding box center [135, 41] width 47 height 6
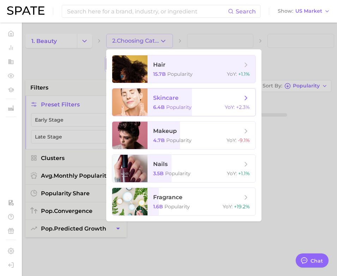
click at [129, 92] on div at bounding box center [129, 103] width 35 height 28
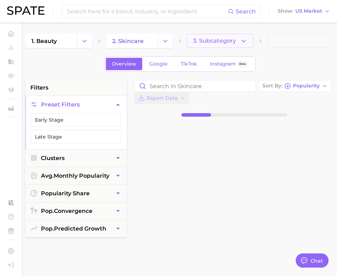
click at [214, 39] on span "3. Subcategory" at bounding box center [214, 41] width 43 height 6
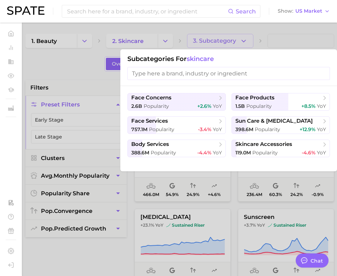
click at [234, 29] on div at bounding box center [168, 138] width 337 height 276
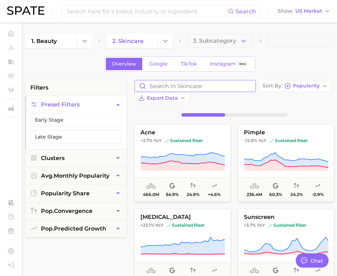
click at [188, 87] on input "Search in skincare" at bounding box center [195, 85] width 121 height 11
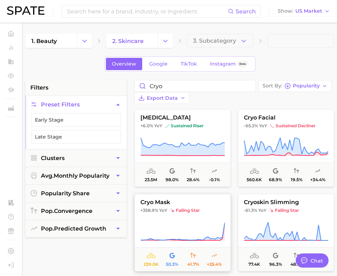
click at [172, 211] on img at bounding box center [172, 210] width 4 height 4
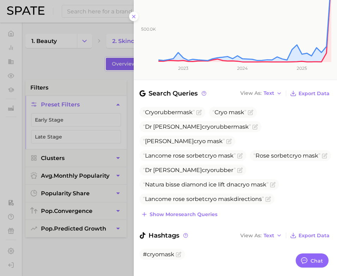
click at [108, 254] on div at bounding box center [168, 138] width 337 height 276
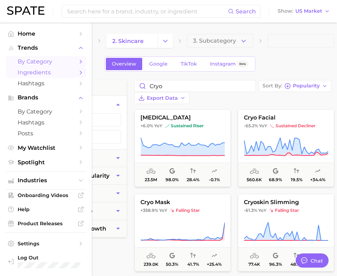
click at [28, 70] on span "Ingredients" at bounding box center [46, 72] width 56 height 7
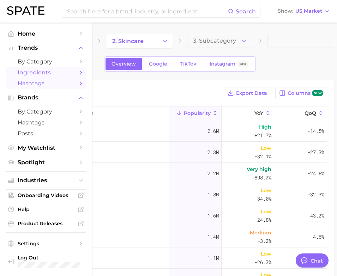
click at [27, 81] on span "Hashtags" at bounding box center [46, 83] width 56 height 7
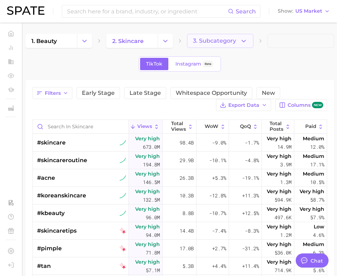
click at [205, 41] on span "3. Subcategory" at bounding box center [214, 41] width 43 height 6
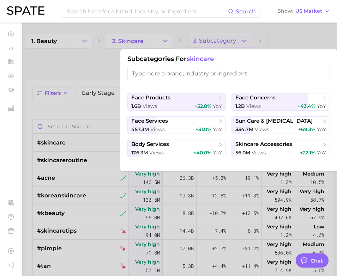
click at [266, 41] on div at bounding box center [168, 138] width 337 height 276
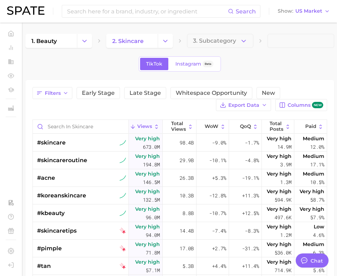
click at [271, 41] on span at bounding box center [300, 41] width 67 height 14
click at [175, 67] on span "Instagram" at bounding box center [188, 64] width 26 height 6
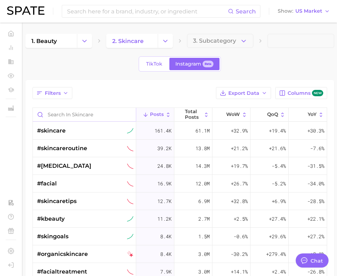
click at [77, 113] on input "Search in skincare" at bounding box center [84, 114] width 103 height 13
paste input "SharkCryoGlow"
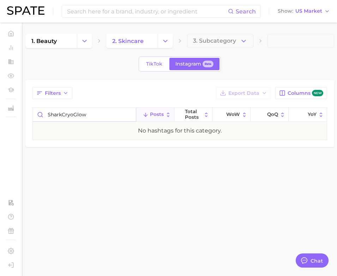
click at [60, 115] on input "SharkCryoGlow" at bounding box center [84, 114] width 103 height 13
click at [68, 115] on input "SharkCryoGlow" at bounding box center [84, 114] width 103 height 13
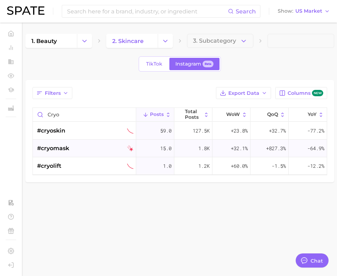
click at [59, 146] on span "#cryomask" at bounding box center [53, 148] width 32 height 8
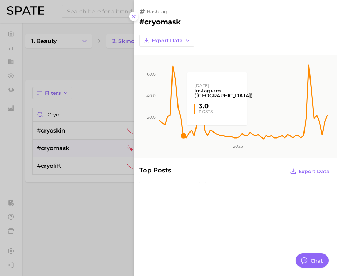
click at [185, 133] on rect at bounding box center [243, 97] width 170 height 85
click at [183, 135] on rect at bounding box center [243, 97] width 170 height 85
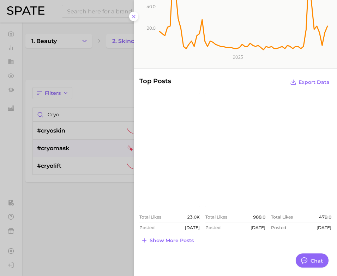
scroll to position [98, 0]
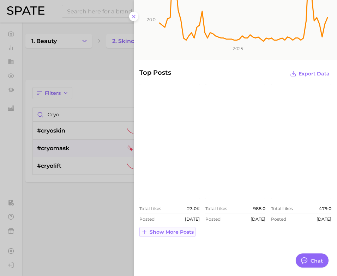
click at [180, 233] on span "Show more posts" at bounding box center [172, 232] width 44 height 6
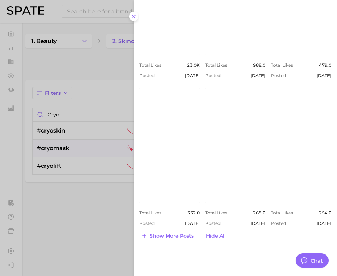
scroll to position [245, 0]
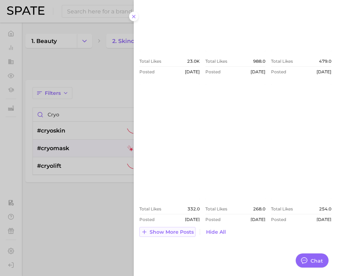
click at [179, 232] on span "Show more posts" at bounding box center [172, 232] width 44 height 6
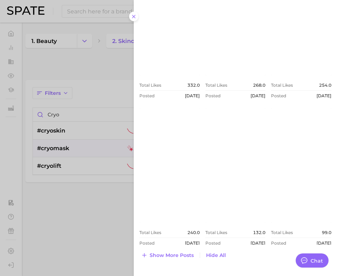
scroll to position [392, 0]
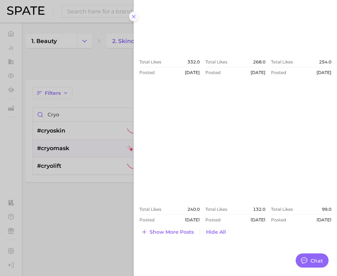
click at [135, 18] on icon at bounding box center [134, 17] width 6 height 6
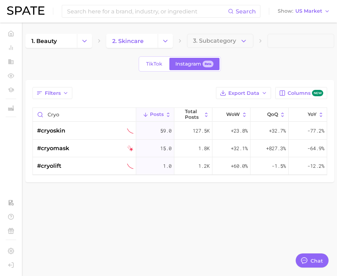
scroll to position [0, 0]
click at [31, 13] on img at bounding box center [25, 10] width 37 height 8
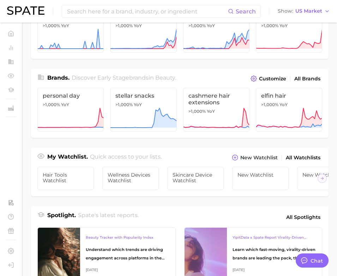
scroll to position [142, 0]
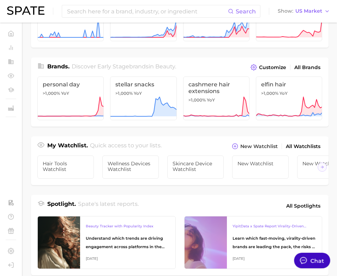
click at [307, 262] on div at bounding box center [303, 260] width 9 height 9
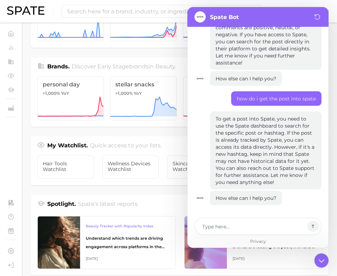
click at [163, 133] on div "Industries. Begin your search here. Data update: [DATE] beauty personal care we…" at bounding box center [179, 141] width 297 height 498
click at [205, 226] on textarea at bounding box center [253, 226] width 103 height 8
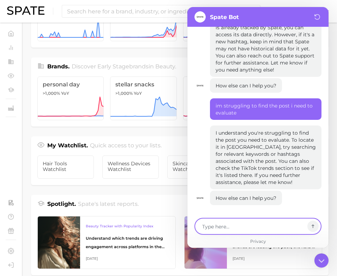
scroll to position [144, 0]
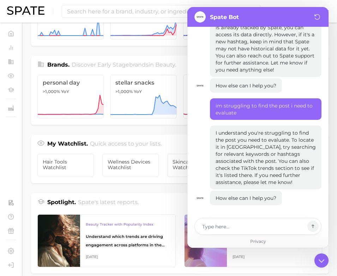
click at [128, 190] on div "Industries. Begin your search here. Data update: [DATE] beauty personal care we…" at bounding box center [179, 139] width 297 height 498
click at [75, 126] on div "Industries. Begin your search here. Data update: [DATE] beauty personal care we…" at bounding box center [179, 139] width 297 height 498
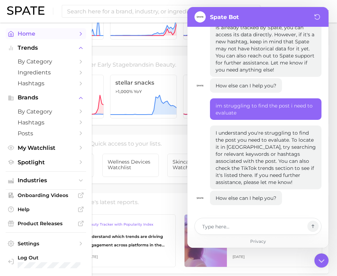
click at [17, 33] on link "Home" at bounding box center [46, 33] width 80 height 11
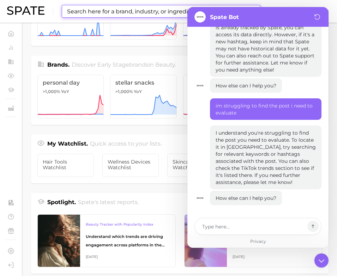
click at [138, 16] on input at bounding box center [147, 11] width 162 height 12
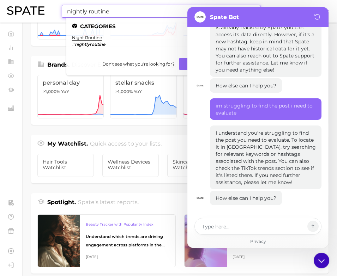
click at [321, 263] on icon at bounding box center [321, 260] width 12 height 12
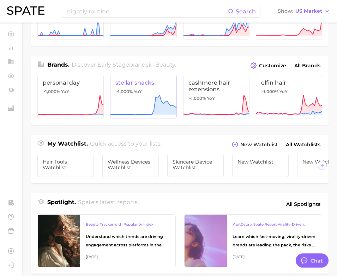
scroll to position [0, 0]
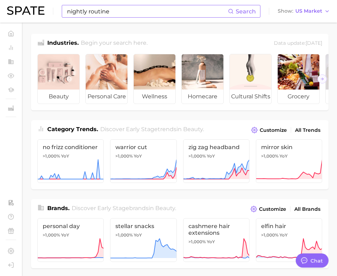
click at [116, 12] on input "nightly routine" at bounding box center [147, 11] width 162 height 12
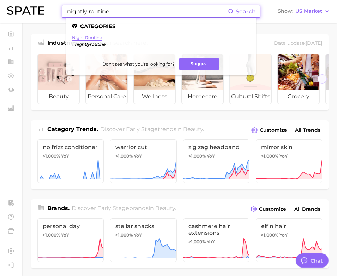
click at [91, 38] on link "night routine" at bounding box center [87, 37] width 30 height 5
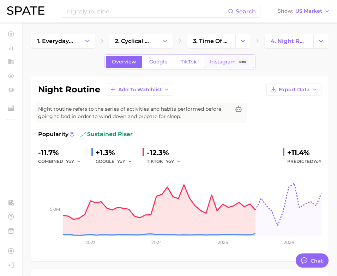
click at [211, 59] on span "Instagram" at bounding box center [223, 62] width 26 height 6
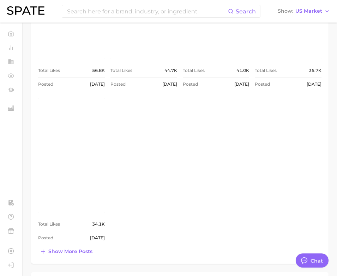
scroll to position [435, 0]
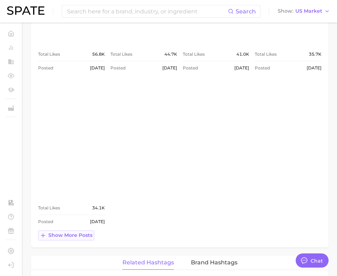
click at [84, 237] on span "Show more posts" at bounding box center [70, 235] width 44 height 6
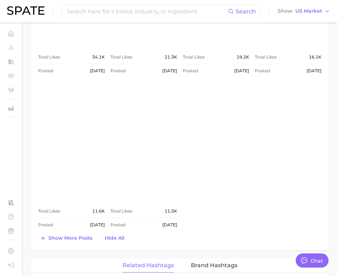
scroll to position [588, 0]
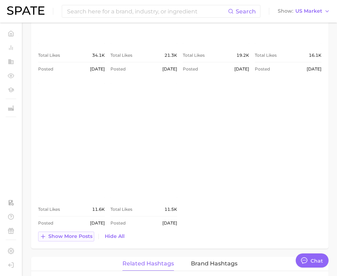
click at [84, 234] on span "Show more posts" at bounding box center [70, 236] width 44 height 6
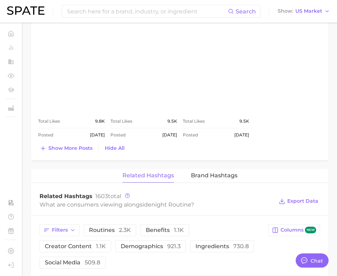
scroll to position [848, 0]
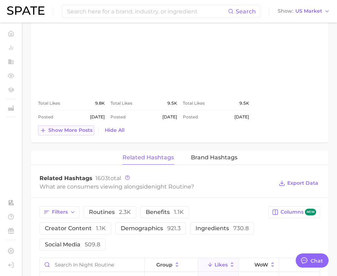
click at [87, 129] on span "Show more posts" at bounding box center [70, 130] width 44 height 6
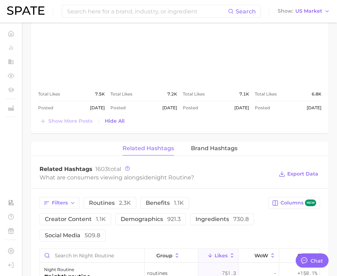
scroll to position [1017, 0]
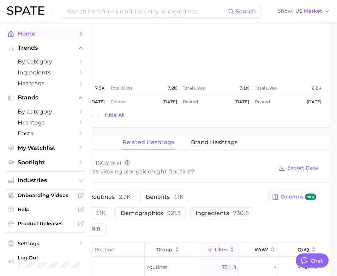
click at [27, 39] on link "Home" at bounding box center [46, 33] width 80 height 11
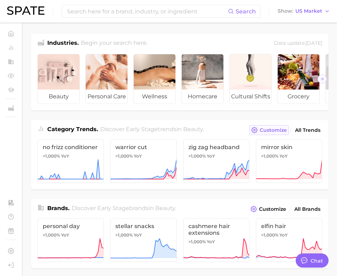
click at [279, 130] on span "Customize" at bounding box center [273, 130] width 27 height 6
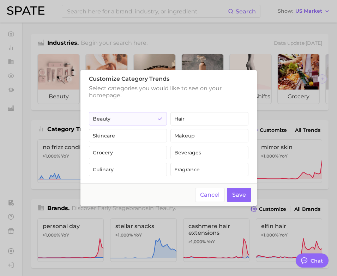
click at [262, 117] on div at bounding box center [168, 138] width 337 height 276
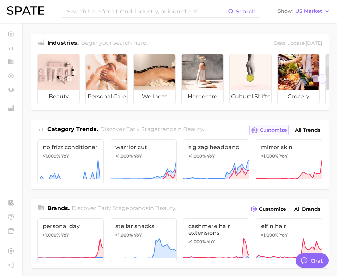
click at [262, 131] on span "Customize" at bounding box center [273, 130] width 27 height 6
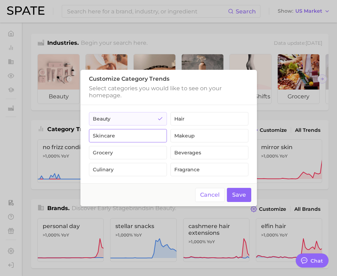
click at [148, 142] on button "skincare" at bounding box center [128, 135] width 78 height 13
click at [236, 197] on button "Save" at bounding box center [239, 195] width 24 height 14
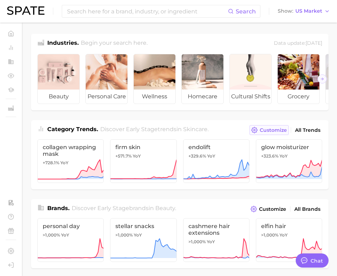
click at [268, 128] on span "Customize" at bounding box center [273, 130] width 27 height 6
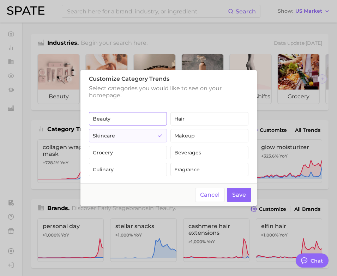
click at [148, 118] on button "beauty" at bounding box center [128, 118] width 78 height 13
click at [233, 202] on footer "Cancel Save" at bounding box center [168, 194] width 176 height 23
click at [245, 199] on button "Save" at bounding box center [239, 195] width 24 height 14
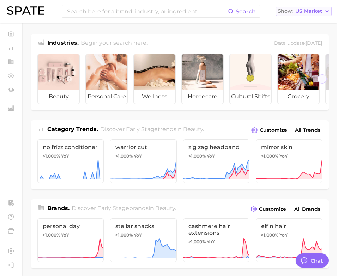
click at [305, 12] on span "US Market" at bounding box center [308, 11] width 27 height 4
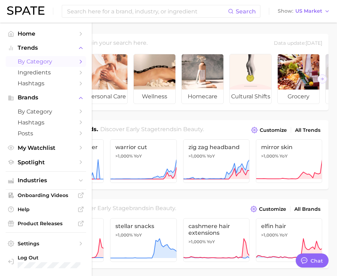
click at [26, 63] on span "by Category" at bounding box center [46, 61] width 56 height 7
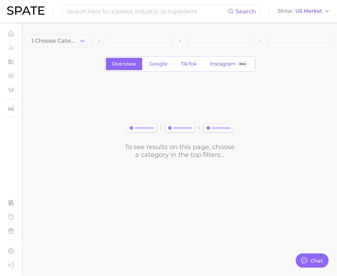
click at [62, 33] on main "1. Choose Category Overview Google TikTok Instagram Beta To see results on this…" at bounding box center [180, 108] width 314 height 171
click at [62, 41] on span "1. Choose Category" at bounding box center [54, 41] width 47 height 6
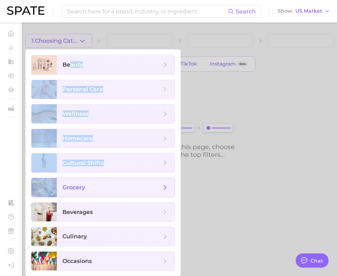
drag, startPoint x: 71, startPoint y: 65, endPoint x: 66, endPoint y: 179, distance: 114.0
click at [66, 179] on ul "beauty personal care wellness homecare cultural shifts grocery beverages culina…" at bounding box center [102, 162] width 155 height 227
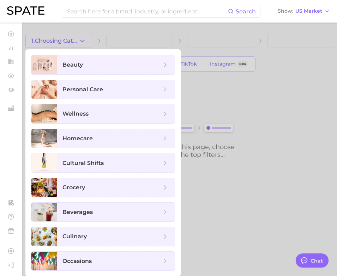
click at [71, 44] on div at bounding box center [168, 138] width 337 height 276
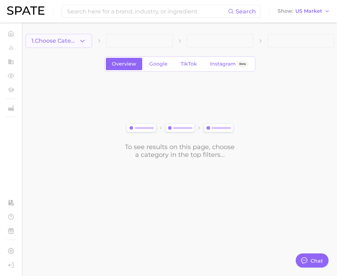
click at [70, 42] on span "1. Choose Category" at bounding box center [54, 41] width 47 height 6
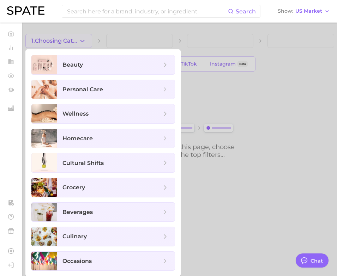
scroll to position [0, 0]
click at [81, 65] on span "beauty" at bounding box center [72, 64] width 20 height 7
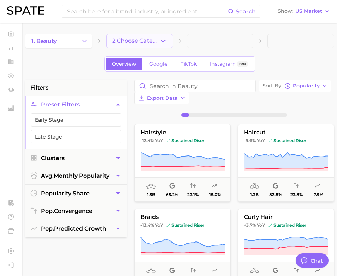
click at [142, 45] on button "2. Choose Category" at bounding box center [139, 41] width 67 height 14
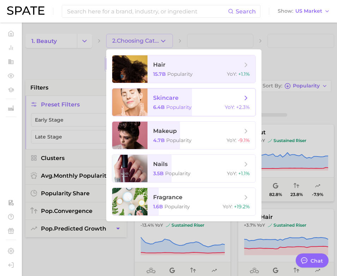
click at [153, 99] on span "skincare" at bounding box center [165, 98] width 25 height 7
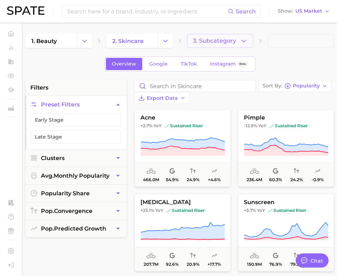
click at [211, 40] on span "3. Subcategory" at bounding box center [214, 41] width 43 height 6
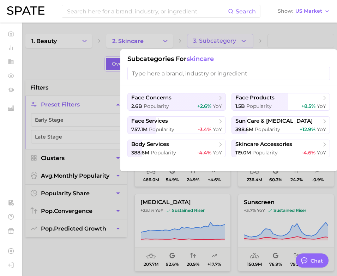
click at [217, 76] on input "search" at bounding box center [228, 73] width 202 height 13
paste input "SharkCryoGlow"
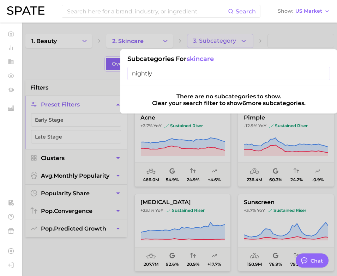
click at [246, 73] on input "nightly" at bounding box center [228, 73] width 202 height 13
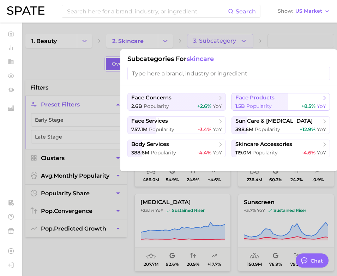
click at [242, 104] on span "1.5b" at bounding box center [240, 106] width 10 height 6
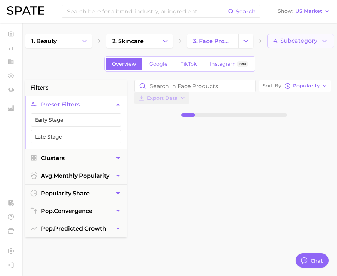
click at [284, 47] on button "4. Subcategory" at bounding box center [300, 41] width 67 height 14
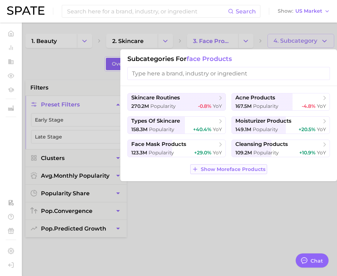
click at [237, 167] on span "Show More face products" at bounding box center [233, 169] width 65 height 6
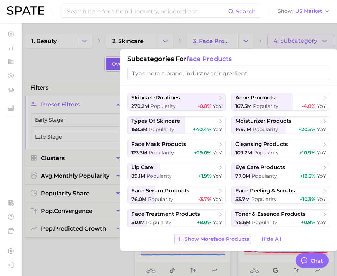
click at [229, 238] on span "Show More face products" at bounding box center [216, 239] width 65 height 6
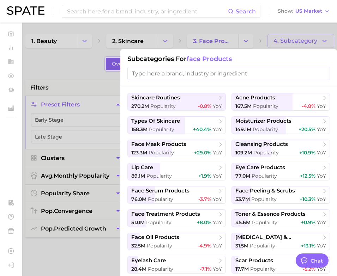
click at [205, 69] on input "search" at bounding box center [228, 73] width 202 height 13
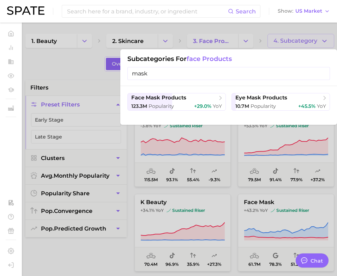
click at [260, 42] on div at bounding box center [168, 138] width 337 height 276
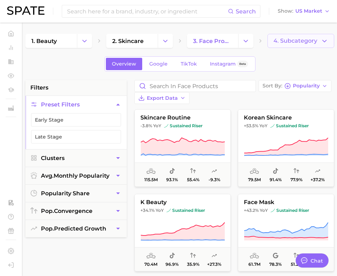
click at [298, 42] on span "4. Subcategory" at bounding box center [295, 41] width 44 height 6
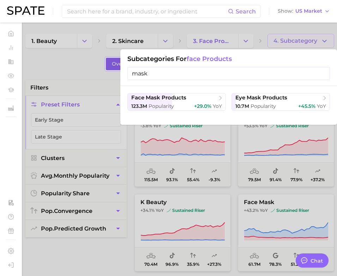
click at [203, 75] on input "mask" at bounding box center [228, 73] width 202 height 13
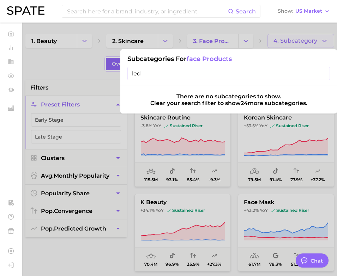
click at [326, 76] on input "led" at bounding box center [228, 73] width 202 height 13
click at [327, 72] on input "led" at bounding box center [228, 73] width 202 height 13
click at [321, 75] on input "led" at bounding box center [228, 73] width 202 height 13
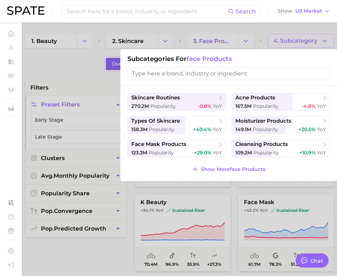
click at [110, 87] on div at bounding box center [168, 138] width 337 height 276
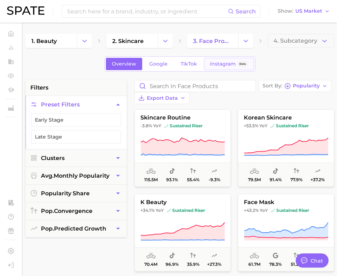
click at [213, 66] on span "Instagram" at bounding box center [223, 64] width 26 height 6
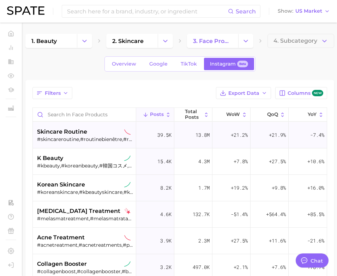
click at [73, 132] on span "skincare routine" at bounding box center [62, 132] width 50 height 8
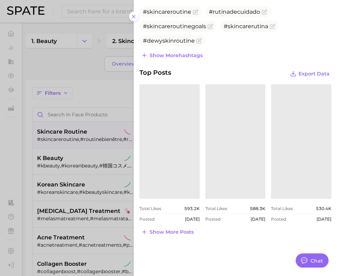
scroll to position [207, 0]
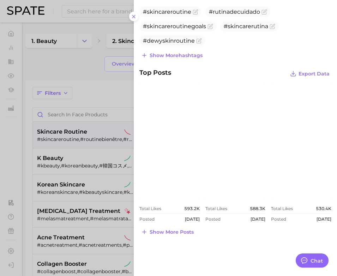
click at [86, 135] on div at bounding box center [168, 138] width 337 height 276
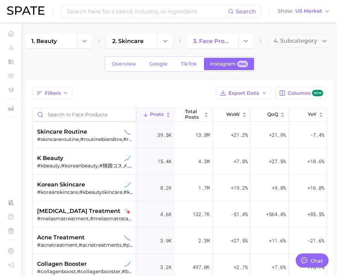
click at [66, 118] on input "Search in face products" at bounding box center [84, 114] width 103 height 13
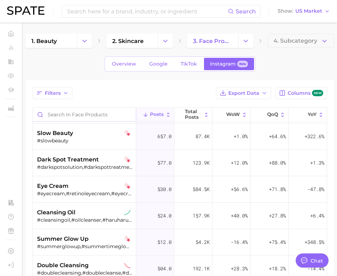
scroll to position [768, 0]
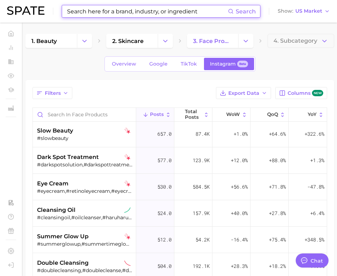
click at [91, 12] on input at bounding box center [147, 11] width 162 height 12
click at [240, 13] on span "Search" at bounding box center [246, 11] width 20 height 7
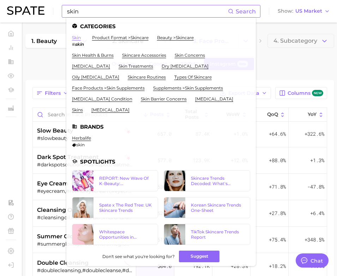
click at [77, 38] on link "skin" at bounding box center [76, 37] width 9 height 5
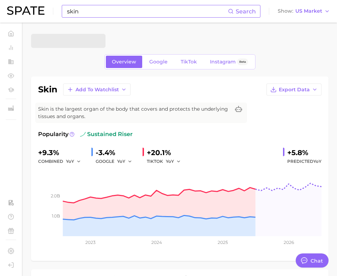
click at [105, 8] on input "skin" at bounding box center [147, 11] width 162 height 12
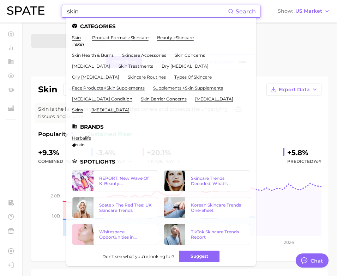
click at [105, 8] on input "skin" at bounding box center [147, 11] width 162 height 12
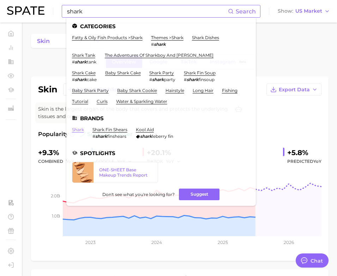
click at [82, 127] on link "shark" at bounding box center [78, 129] width 12 height 5
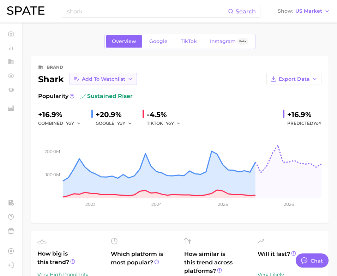
click at [126, 78] on button "Add to Watchlist" at bounding box center [102, 79] width 67 height 12
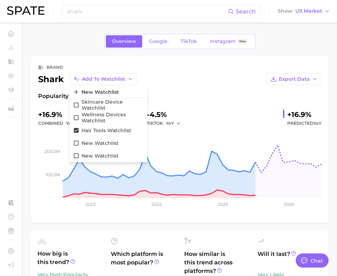
click at [146, 74] on div "Export Data" at bounding box center [229, 79] width 184 height 12
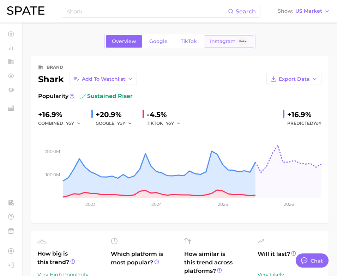
click at [210, 41] on span "Instagram" at bounding box center [223, 41] width 26 height 6
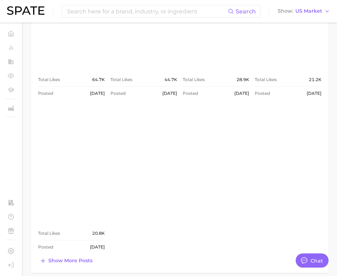
scroll to position [471, 0]
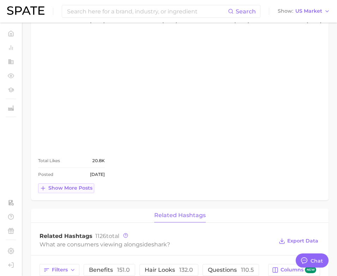
click at [84, 186] on span "Show more posts" at bounding box center [70, 188] width 44 height 6
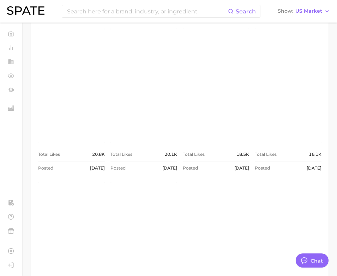
scroll to position [764, 0]
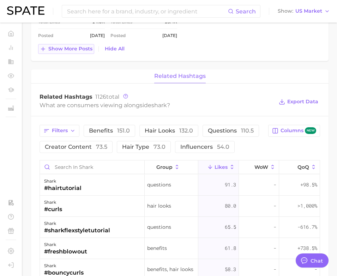
click at [76, 50] on span "Show more posts" at bounding box center [70, 49] width 44 height 6
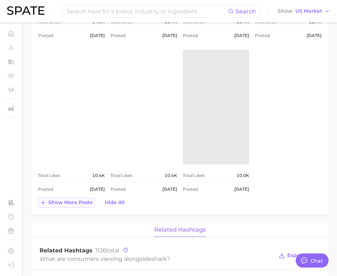
click at [79, 205] on span "Show more posts" at bounding box center [70, 203] width 44 height 6
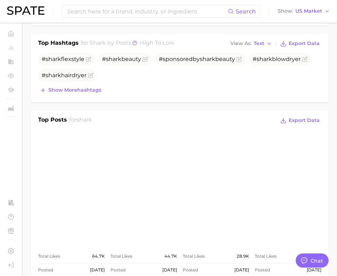
scroll to position [127, 0]
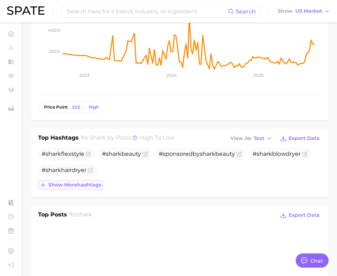
click at [82, 184] on span "Show more hashtags" at bounding box center [74, 185] width 53 height 6
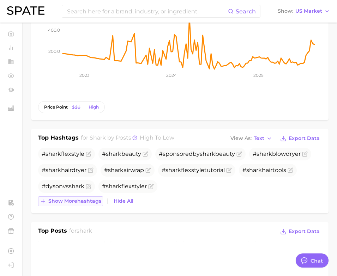
click at [81, 201] on span "Show more hashtags" at bounding box center [74, 201] width 53 height 6
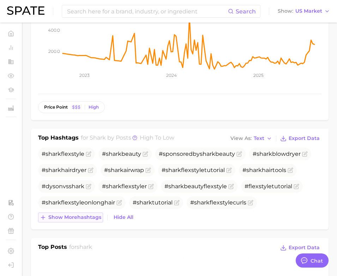
click at [75, 218] on span "Show more hashtags" at bounding box center [74, 217] width 53 height 6
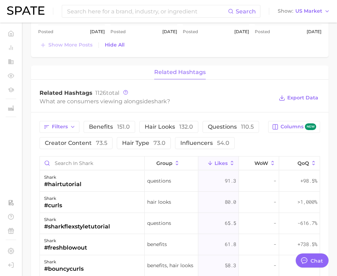
scroll to position [1208, 0]
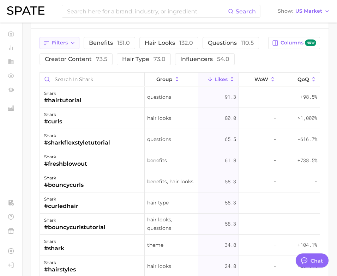
click at [67, 47] on button "Filters" at bounding box center [59, 43] width 40 height 12
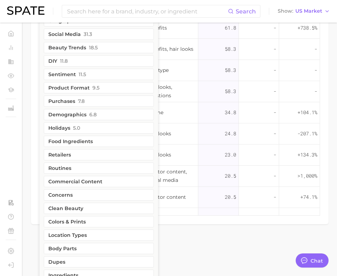
scroll to position [1349, 0]
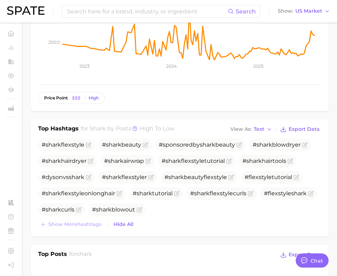
scroll to position [0, 0]
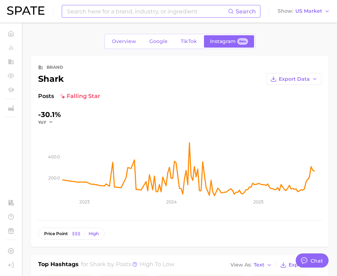
click at [156, 10] on input at bounding box center [147, 11] width 162 height 12
click at [309, 77] on span "Export Data" at bounding box center [294, 79] width 31 height 6
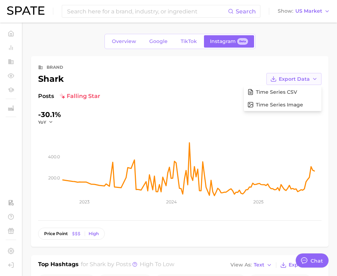
click at [309, 77] on span "Export Data" at bounding box center [294, 79] width 31 height 6
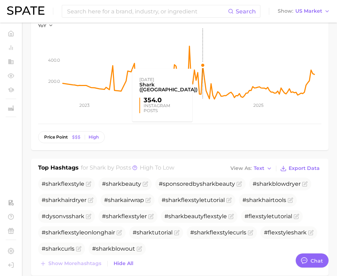
scroll to position [122, 0]
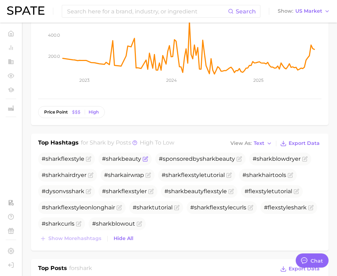
click at [116, 158] on span "shark" at bounding box center [114, 159] width 16 height 7
click at [142, 158] on icon "Flag as miscategorized or irrelevant" at bounding box center [145, 159] width 6 height 6
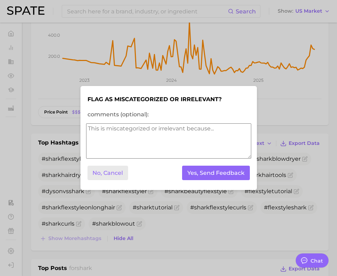
click at [117, 170] on button "No, Cancel" at bounding box center [107, 173] width 41 height 14
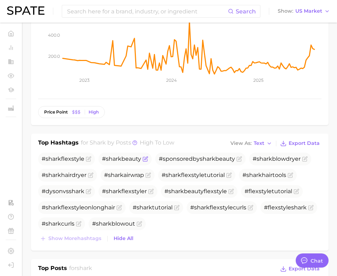
click at [129, 154] on span "# shark beauty" at bounding box center [124, 159] width 53 height 13
click at [126, 158] on span "# shark beauty" at bounding box center [121, 159] width 39 height 7
click at [131, 14] on input at bounding box center [147, 11] width 162 height 12
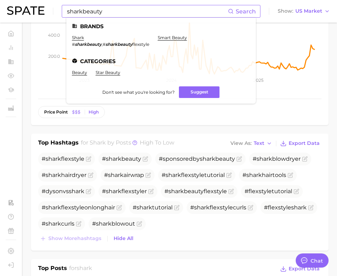
click at [90, 44] on em "sharkbeauty" at bounding box center [88, 44] width 27 height 5
click at [80, 40] on li "shark # sharkbeauty , # sharkbeauty flexstyle" at bounding box center [110, 41] width 77 height 12
click at [76, 38] on link "shark" at bounding box center [78, 37] width 12 height 5
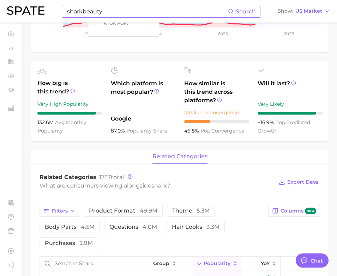
scroll to position [217, 0]
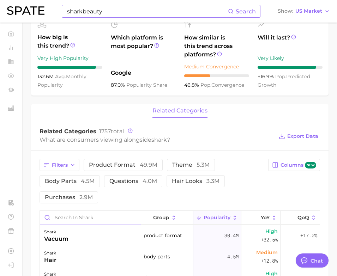
click at [82, 215] on input "Search in shark" at bounding box center [90, 217] width 101 height 13
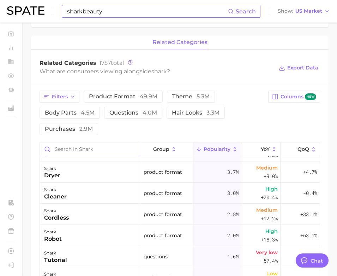
scroll to position [48, 0]
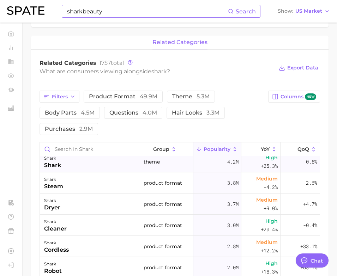
click at [77, 165] on div "shark shark" at bounding box center [90, 161] width 101 height 21
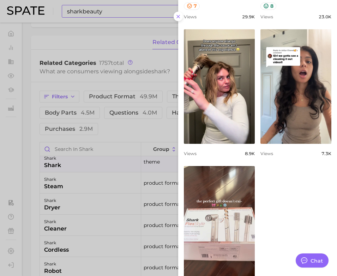
scroll to position [488, 0]
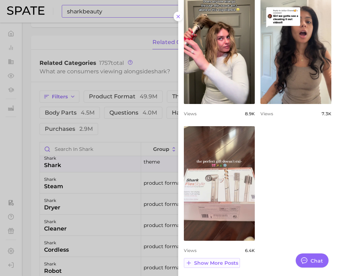
click at [221, 263] on span "Show more posts" at bounding box center [216, 263] width 44 height 6
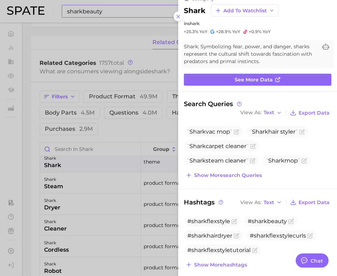
scroll to position [0, 0]
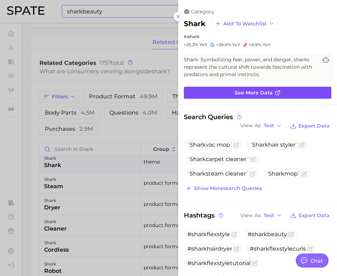
click at [257, 90] on span "See more data" at bounding box center [254, 93] width 38 height 6
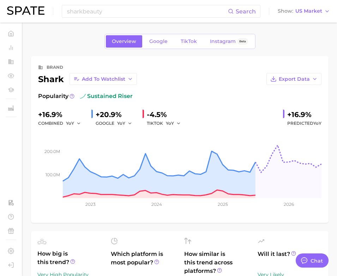
click at [225, 49] on div "Overview Google TikTok Instagram Beta" at bounding box center [179, 41] width 151 height 15
click at [223, 46] on link "Instagram Beta" at bounding box center [229, 41] width 50 height 12
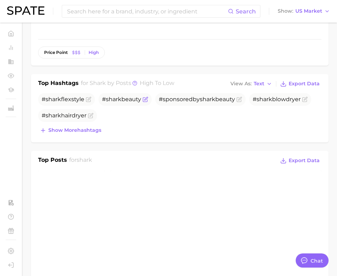
click at [122, 98] on span "# shark beauty" at bounding box center [121, 99] width 39 height 7
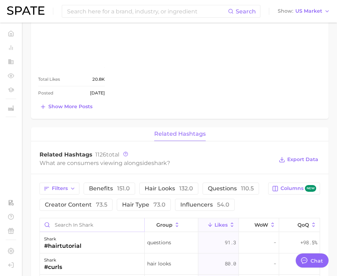
click at [85, 226] on input "Search in shark" at bounding box center [92, 224] width 104 height 13
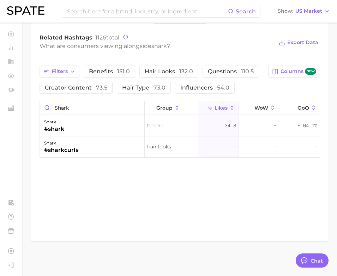
click at [60, 122] on div "shark" at bounding box center [54, 122] width 20 height 8
click at [54, 124] on div "shark" at bounding box center [54, 122] width 20 height 8
click at [176, 121] on div "Theme" at bounding box center [172, 125] width 54 height 21
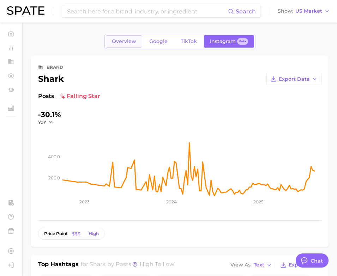
click at [133, 47] on link "Overview" at bounding box center [124, 41] width 36 height 12
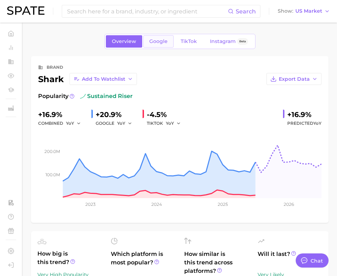
click at [153, 39] on span "Google" at bounding box center [158, 41] width 18 height 6
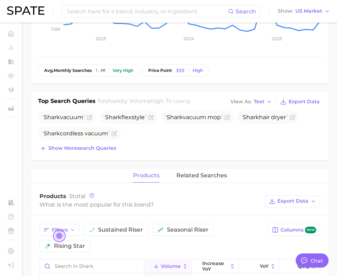
scroll to position [189, 0]
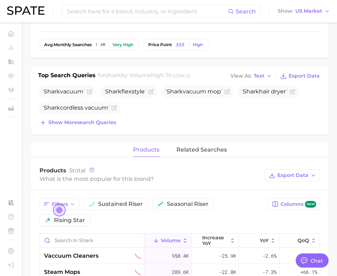
click at [136, 176] on div "What is the most popular for this brand?" at bounding box center [150, 179] width 222 height 10
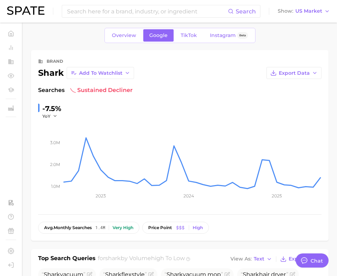
scroll to position [0, 0]
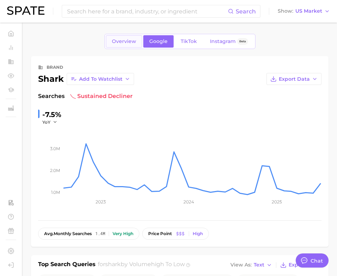
click at [135, 39] on span "Overview" at bounding box center [124, 41] width 24 height 6
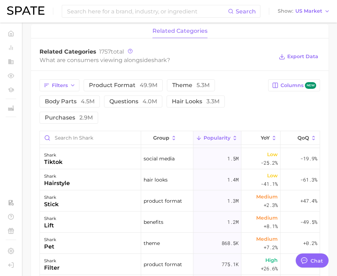
scroll to position [198, 0]
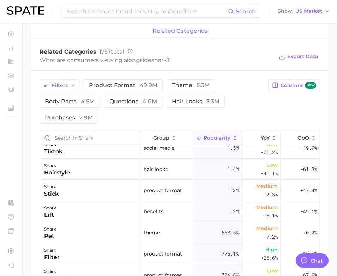
click at [110, 138] on input "Search in shark" at bounding box center [90, 137] width 101 height 13
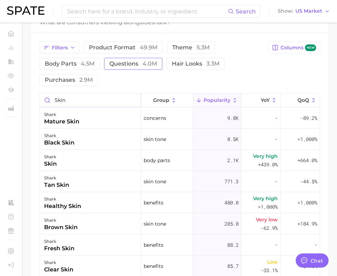
scroll to position [345, 0]
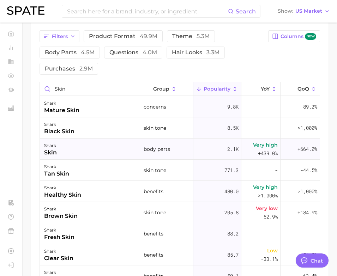
click at [124, 146] on div "shark skin" at bounding box center [90, 149] width 101 height 21
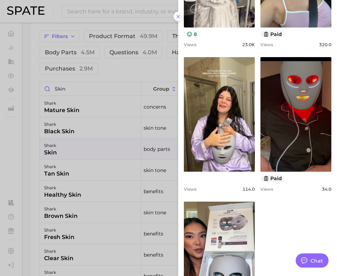
scroll to position [441, 0]
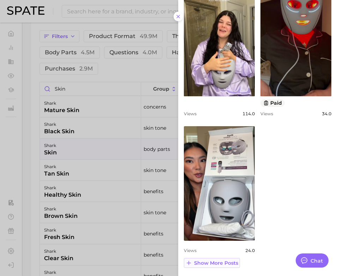
click at [213, 262] on span "Show more posts" at bounding box center [216, 263] width 44 height 6
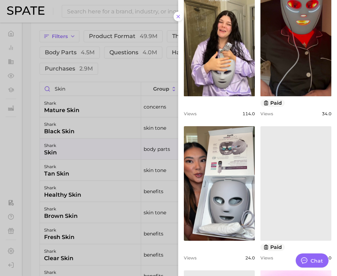
scroll to position [0, 0]
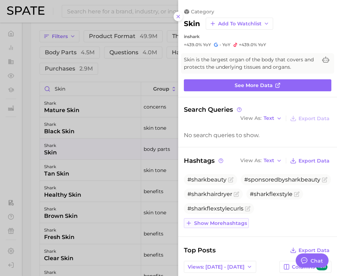
click at [216, 224] on span "Show more hashtags" at bounding box center [220, 223] width 53 height 6
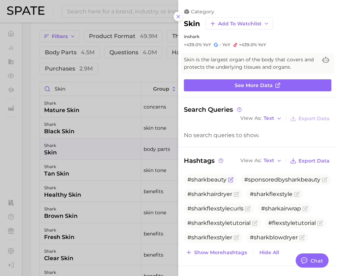
click at [209, 182] on span "#sharkbeauty" at bounding box center [206, 179] width 39 height 7
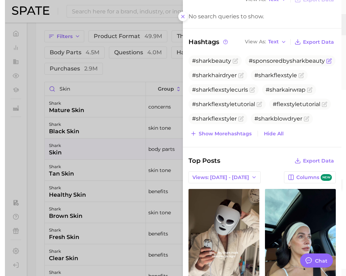
scroll to position [127, 0]
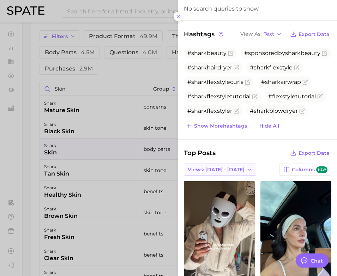
click at [223, 167] on span "Views: [DATE] - [DATE]" at bounding box center [216, 170] width 57 height 6
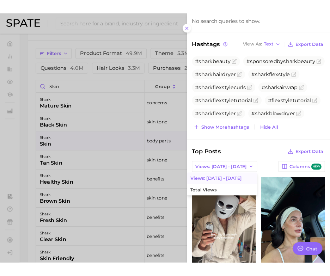
scroll to position [337, 0]
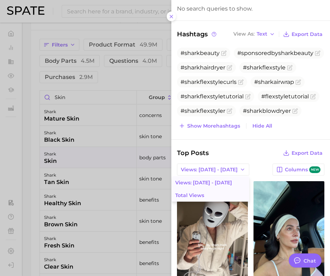
click at [211, 192] on button "Total Views" at bounding box center [211, 195] width 78 height 13
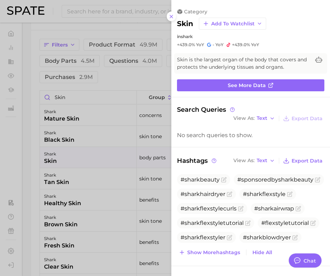
click at [128, 161] on div at bounding box center [165, 138] width 330 height 276
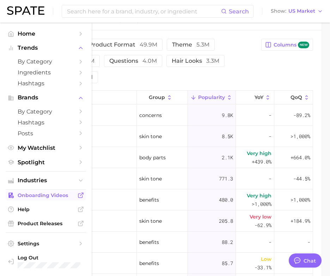
click at [41, 199] on span "Onboarding Videos" at bounding box center [46, 195] width 56 height 6
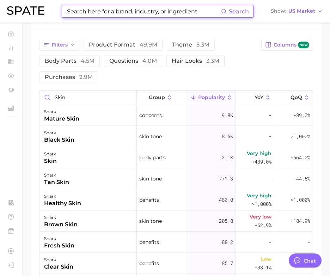
click at [172, 15] on input at bounding box center [143, 11] width 155 height 12
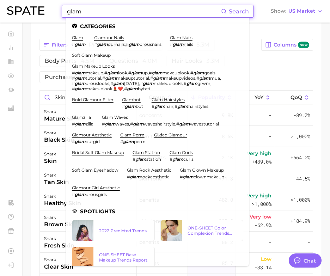
click at [78, 42] on em "glam" at bounding box center [80, 44] width 11 height 5
click at [78, 38] on link "glam" at bounding box center [77, 37] width 11 height 5
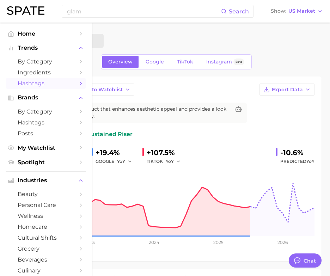
click at [26, 82] on span "Hashtags" at bounding box center [46, 83] width 56 height 7
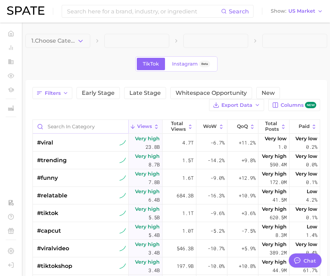
click at [51, 124] on input "Search in category" at bounding box center [81, 126] width 96 height 13
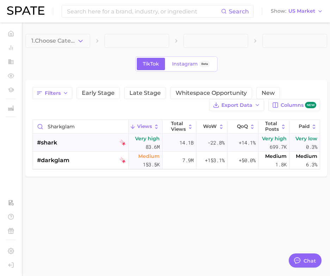
click at [57, 144] on div "#shark" at bounding box center [81, 143] width 89 height 18
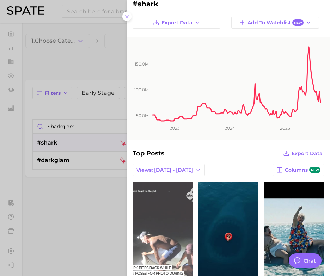
scroll to position [9, 0]
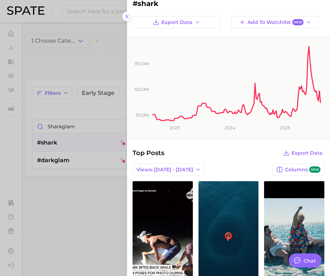
click at [126, 14] on icon at bounding box center [127, 17] width 6 height 6
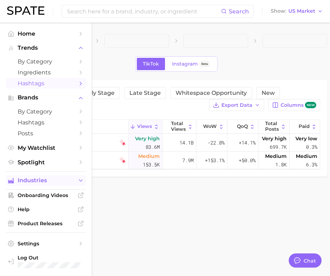
scroll to position [1, 0]
click at [41, 162] on span "Spotlight" at bounding box center [46, 162] width 56 height 7
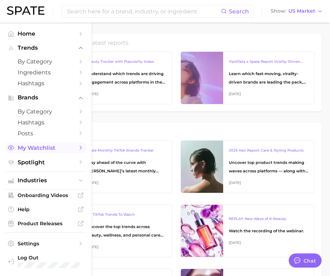
click at [80, 148] on icon "Sidebar" at bounding box center [81, 148] width 6 height 6
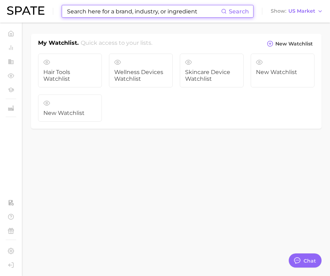
click at [84, 12] on input at bounding box center [143, 11] width 155 height 12
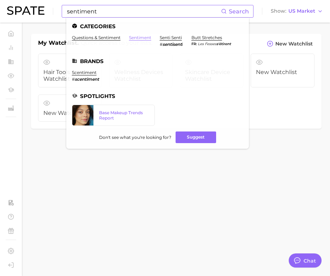
click at [144, 36] on link "sentiment" at bounding box center [140, 37] width 22 height 5
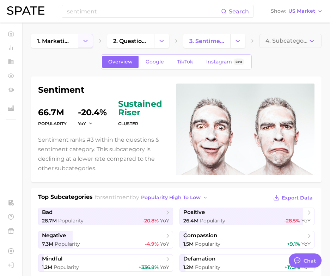
click at [87, 39] on icon "Change Category" at bounding box center [85, 40] width 7 height 7
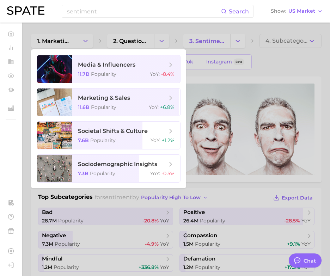
click at [91, 28] on div at bounding box center [165, 138] width 330 height 276
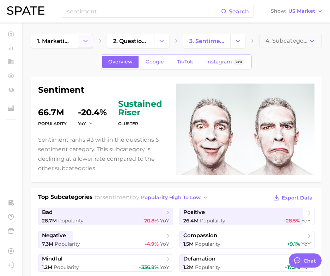
click at [83, 41] on icon "Change Category" at bounding box center [85, 40] width 7 height 7
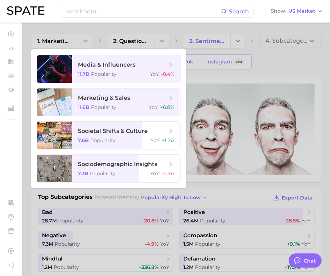
click at [49, 34] on div at bounding box center [165, 138] width 330 height 276
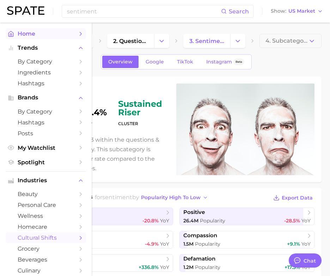
click at [18, 32] on span "Home" at bounding box center [46, 33] width 56 height 7
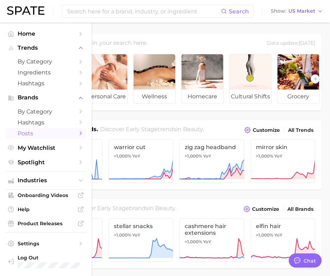
click at [76, 134] on link "Posts" at bounding box center [46, 133] width 80 height 11
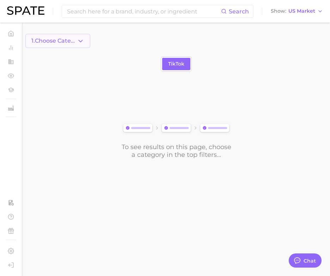
click at [81, 39] on icon "button" at bounding box center [80, 40] width 7 height 7
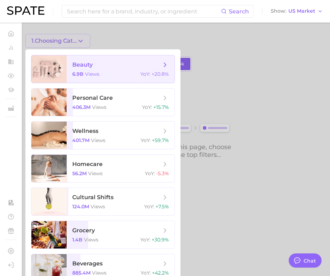
click at [86, 69] on span "beauty 6.9b views YoY : +20.8%" at bounding box center [121, 69] width 108 height 28
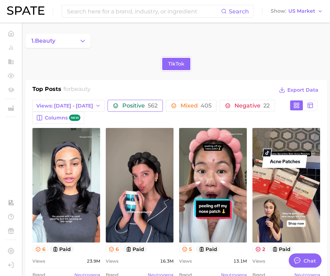
click at [122, 108] on span "Positive 562" at bounding box center [139, 106] width 35 height 6
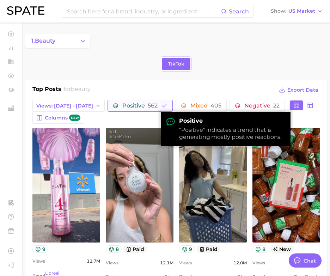
click at [122, 108] on span "Positive 562" at bounding box center [139, 106] width 35 height 6
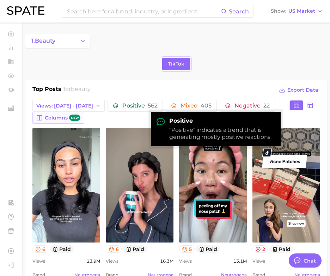
click at [69, 115] on span "Columns new" at bounding box center [63, 118] width 36 height 7
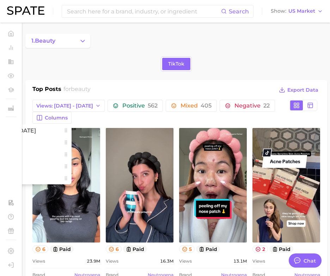
click at [62, 132] on button at bounding box center [65, 130] width 11 height 12
click at [56, 139] on button "Total Views" at bounding box center [15, 142] width 113 height 12
click at [55, 147] on button "Total Views" at bounding box center [15, 142] width 113 height 12
click at [59, 106] on span "Views: [DATE] - [DATE]" at bounding box center [64, 106] width 57 height 6
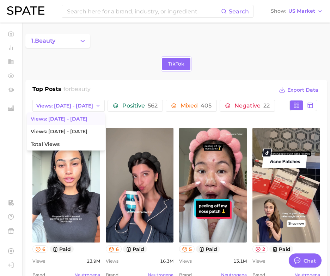
click at [69, 92] on h2 "for beauty" at bounding box center [76, 90] width 27 height 11
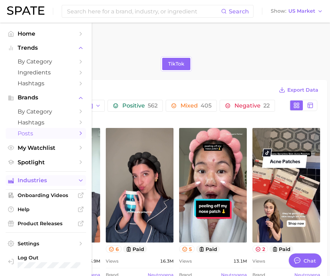
click at [50, 182] on span "Industries" at bounding box center [46, 180] width 56 height 6
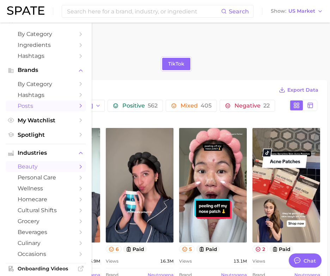
click at [51, 166] on span "beauty" at bounding box center [46, 166] width 56 height 7
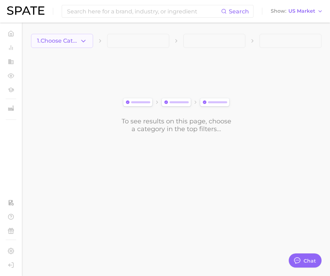
click at [69, 45] on button "1. Choose Category" at bounding box center [62, 41] width 62 height 14
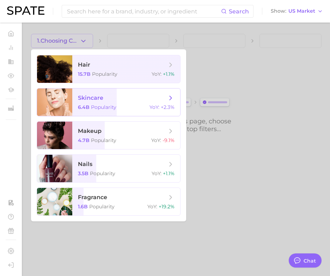
click at [118, 101] on span "skincare" at bounding box center [122, 98] width 89 height 8
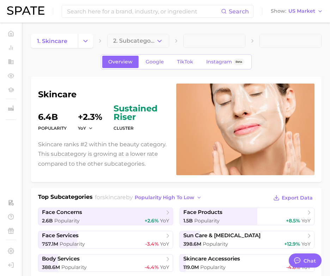
click at [154, 40] on span "2. Subcategory" at bounding box center [134, 41] width 43 height 6
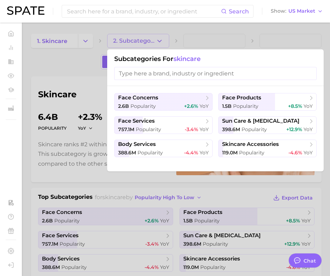
click at [164, 79] on input "search" at bounding box center [215, 73] width 202 height 13
click at [83, 71] on div at bounding box center [165, 138] width 330 height 276
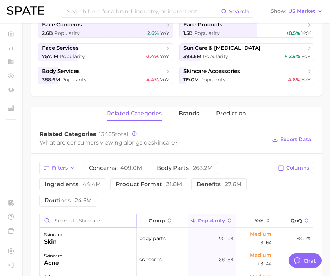
click at [111, 217] on input "Search in skincare" at bounding box center [88, 220] width 97 height 13
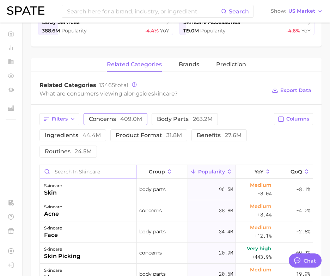
scroll to position [238, 0]
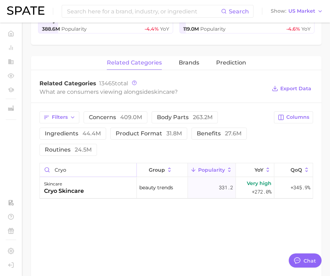
click at [129, 170] on input "cryo" at bounding box center [88, 169] width 97 height 13
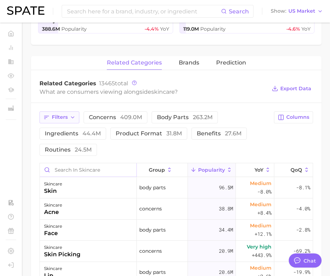
click at [75, 115] on icon "button" at bounding box center [73, 118] width 6 height 6
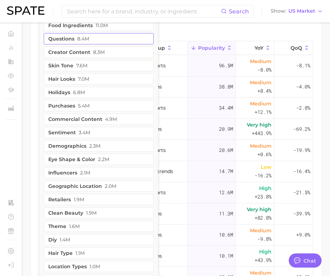
scroll to position [363, 0]
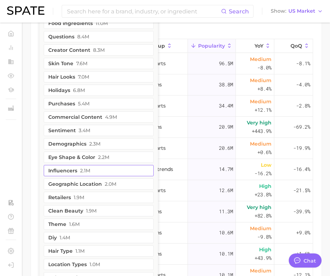
click at [84, 169] on span "2.1m" at bounding box center [85, 171] width 10 height 6
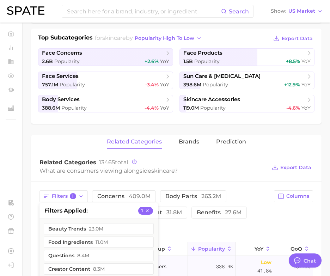
scroll to position [96, 0]
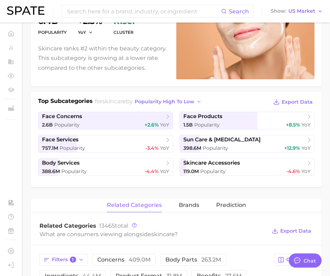
click at [183, 231] on div "What are consumers viewing alongside skincare ?" at bounding box center [152, 235] width 227 height 10
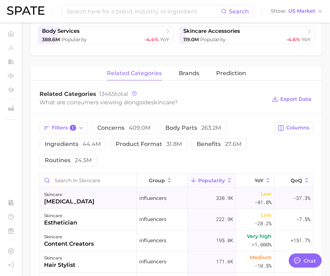
scroll to position [0, 0]
